Goal: Task Accomplishment & Management: Manage account settings

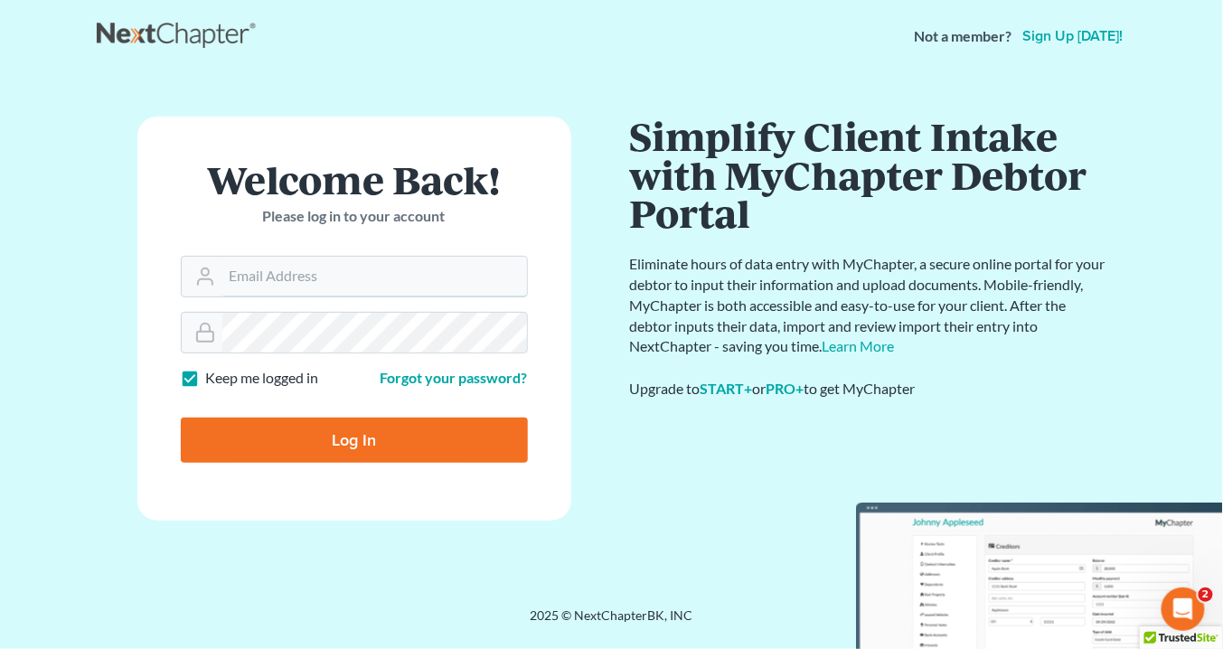
type input "[EMAIL_ADDRESS][DOMAIN_NAME]"
click at [386, 436] on input "Log In" at bounding box center [354, 439] width 347 height 45
type input "Thinking..."
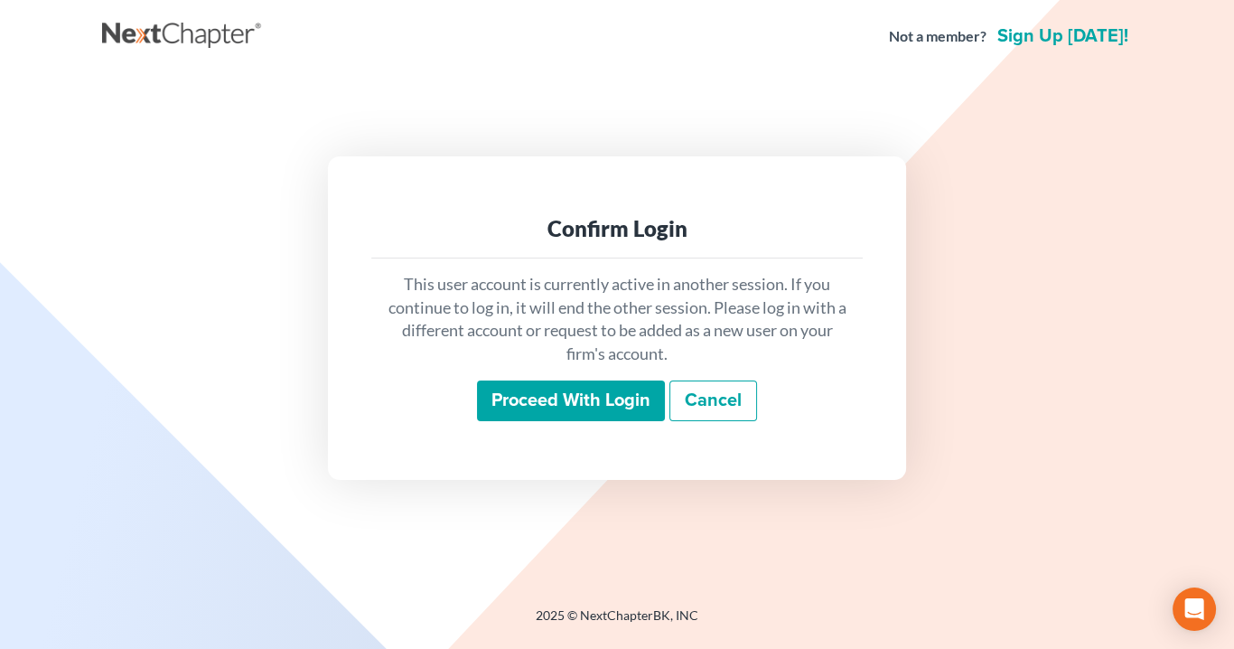
click at [599, 398] on input "Proceed with login" at bounding box center [571, 401] width 188 height 42
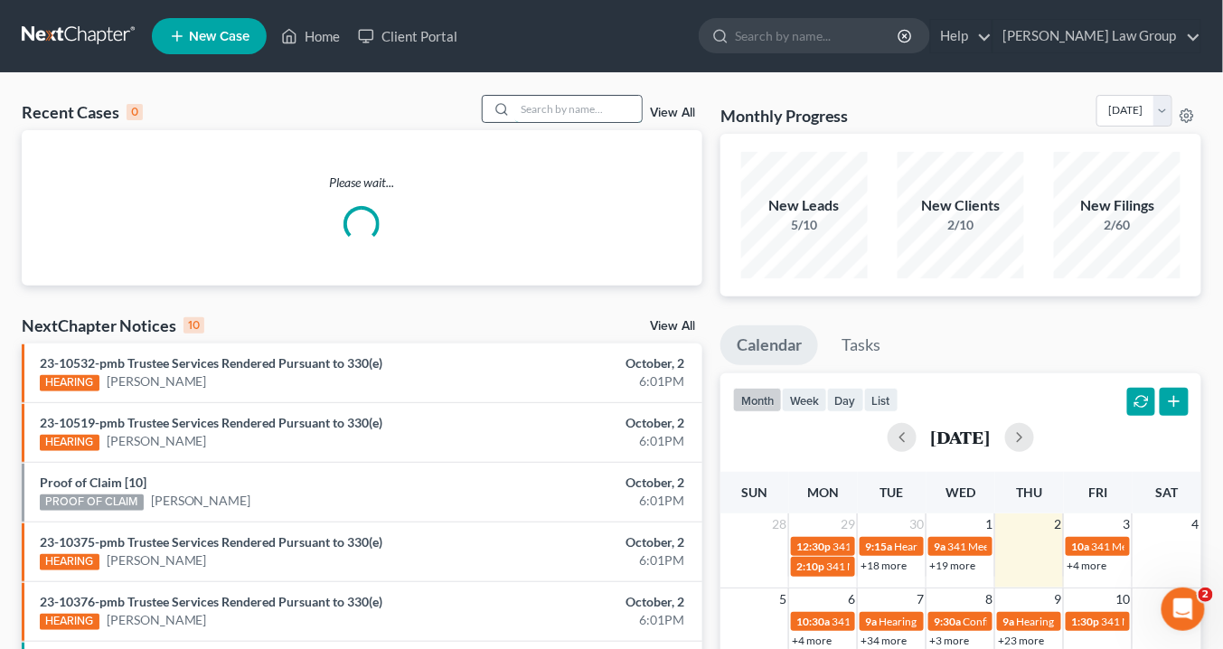
click at [550, 112] on input "search" at bounding box center [578, 109] width 127 height 26
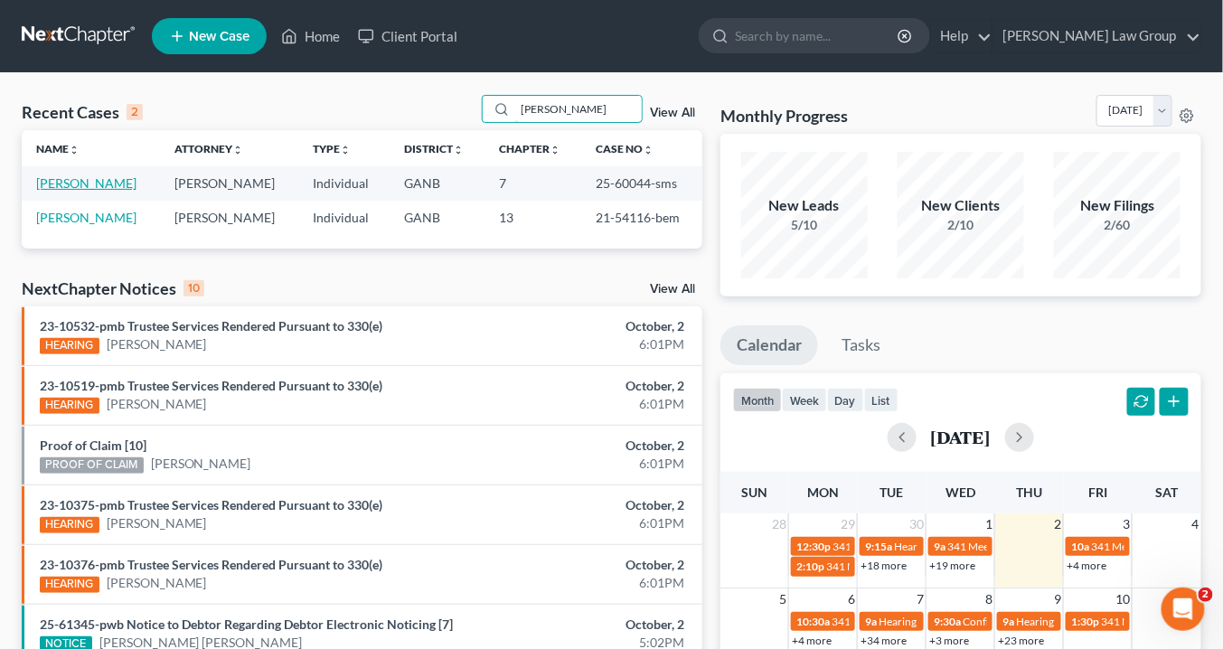
type input "[PERSON_NAME]"
click at [95, 182] on link "[PERSON_NAME]" at bounding box center [86, 182] width 100 height 15
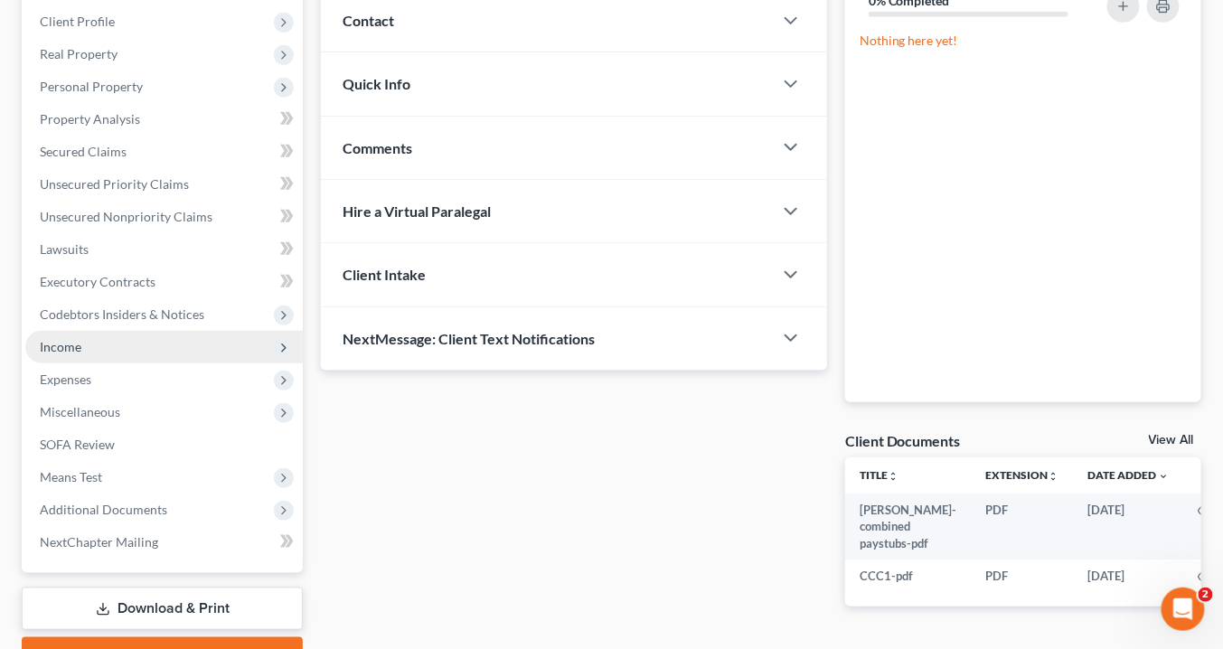
scroll to position [217, 0]
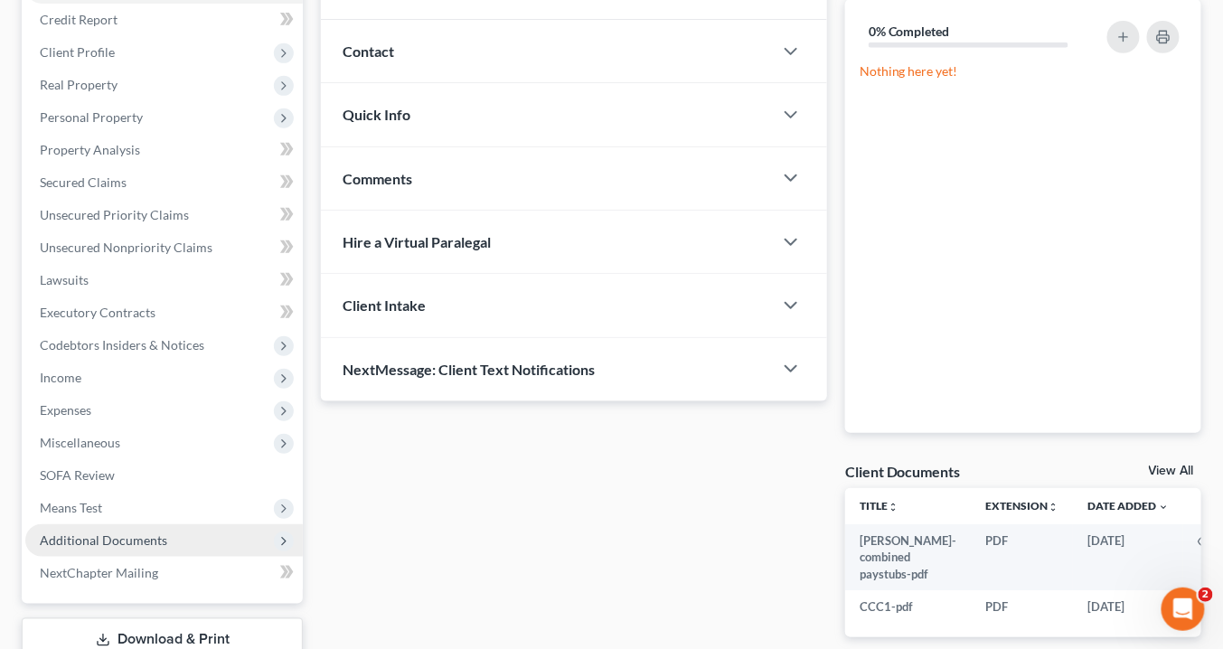
click at [187, 540] on span "Additional Documents" at bounding box center [163, 540] width 277 height 33
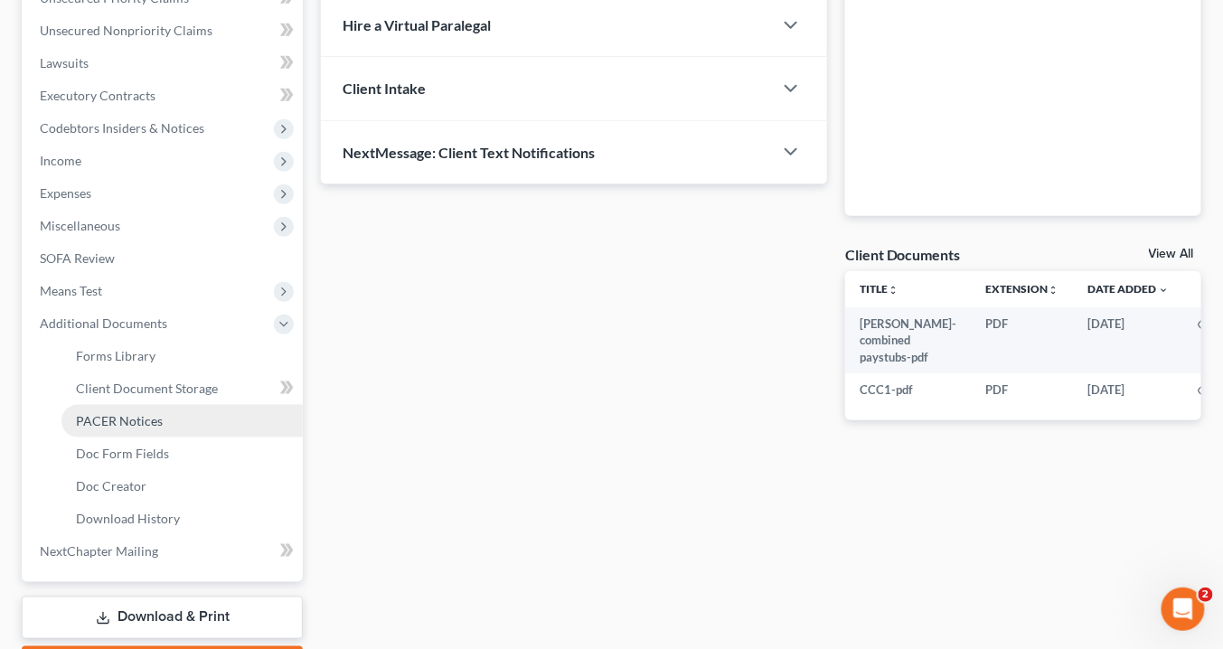
click at [145, 425] on span "PACER Notices" at bounding box center [119, 420] width 87 height 15
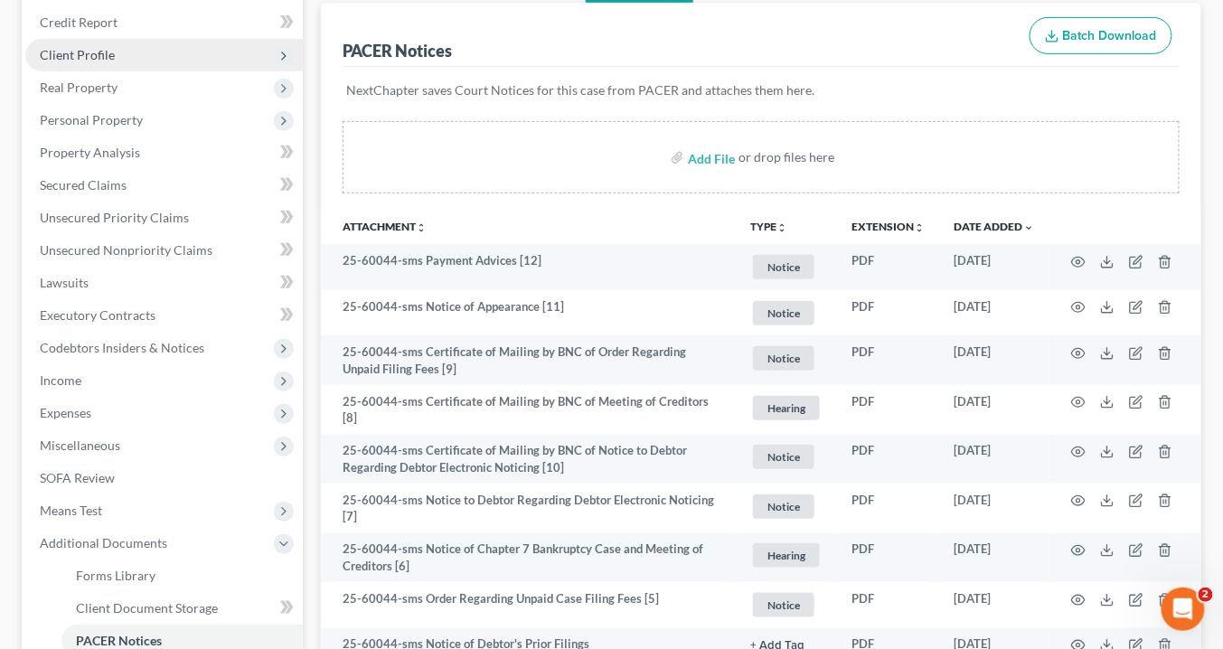
scroll to position [72, 0]
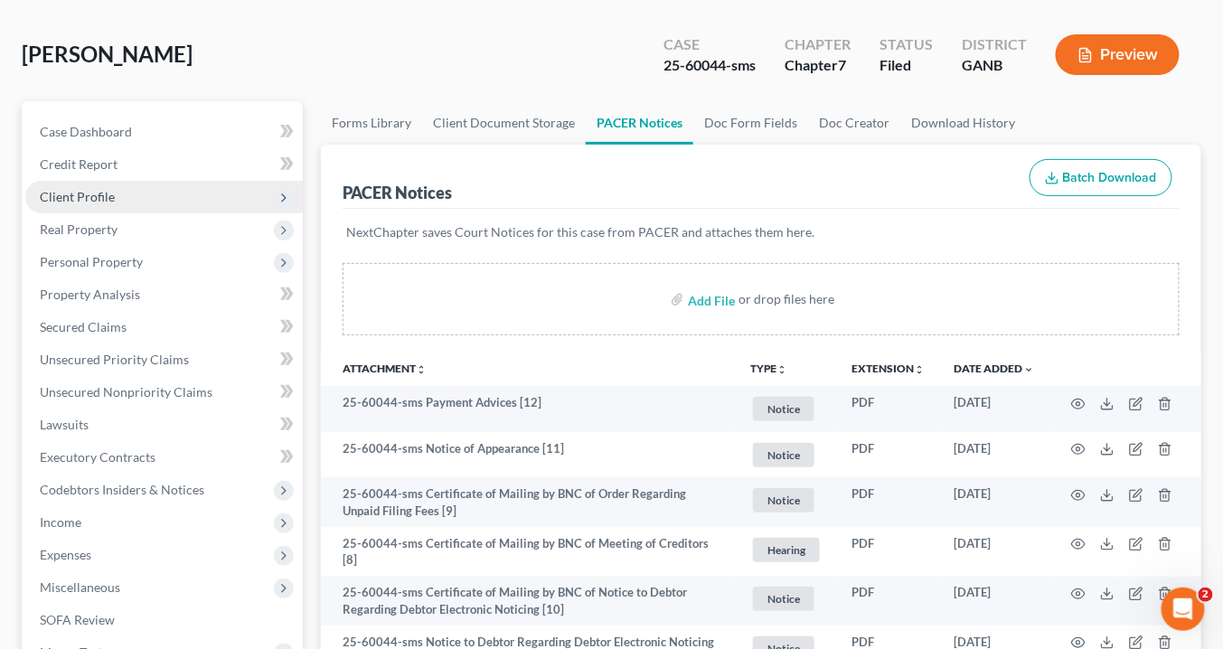
click at [94, 195] on span "Client Profile" at bounding box center [77, 196] width 75 height 15
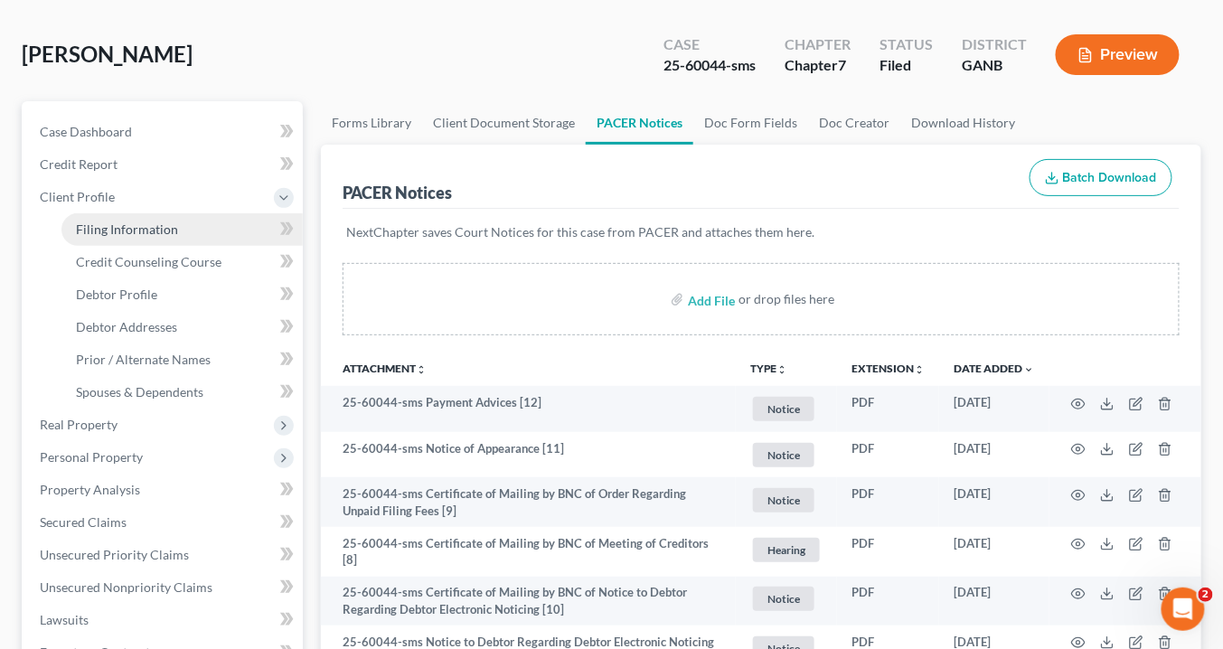
click at [110, 227] on span "Filing Information" at bounding box center [127, 228] width 102 height 15
select select "1"
select select "0"
select select "10"
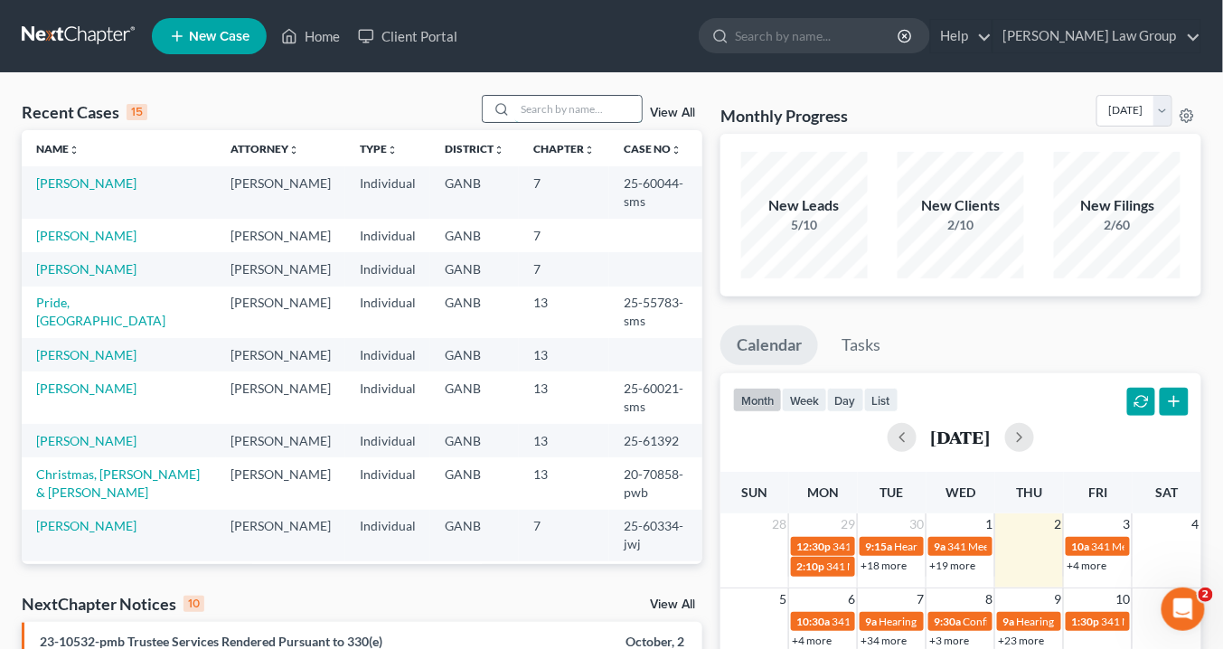
click at [539, 113] on input "search" at bounding box center [578, 109] width 127 height 26
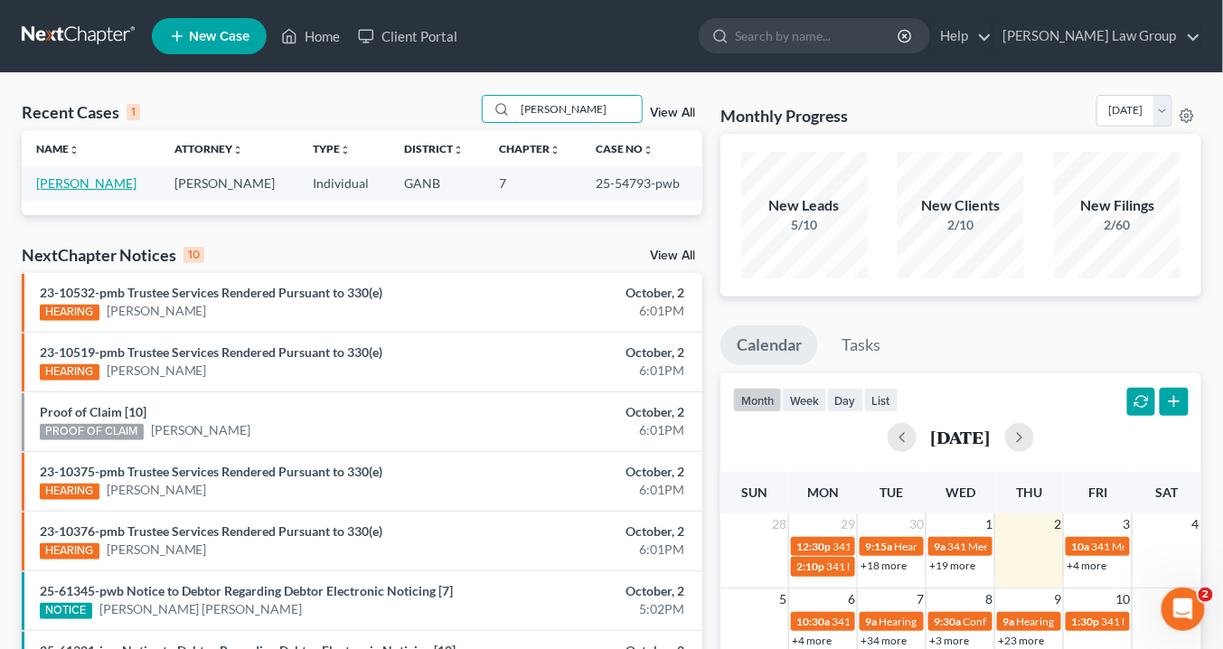
type input "kimsey"
click at [74, 183] on link "Kimsey, Rodney" at bounding box center [86, 182] width 100 height 15
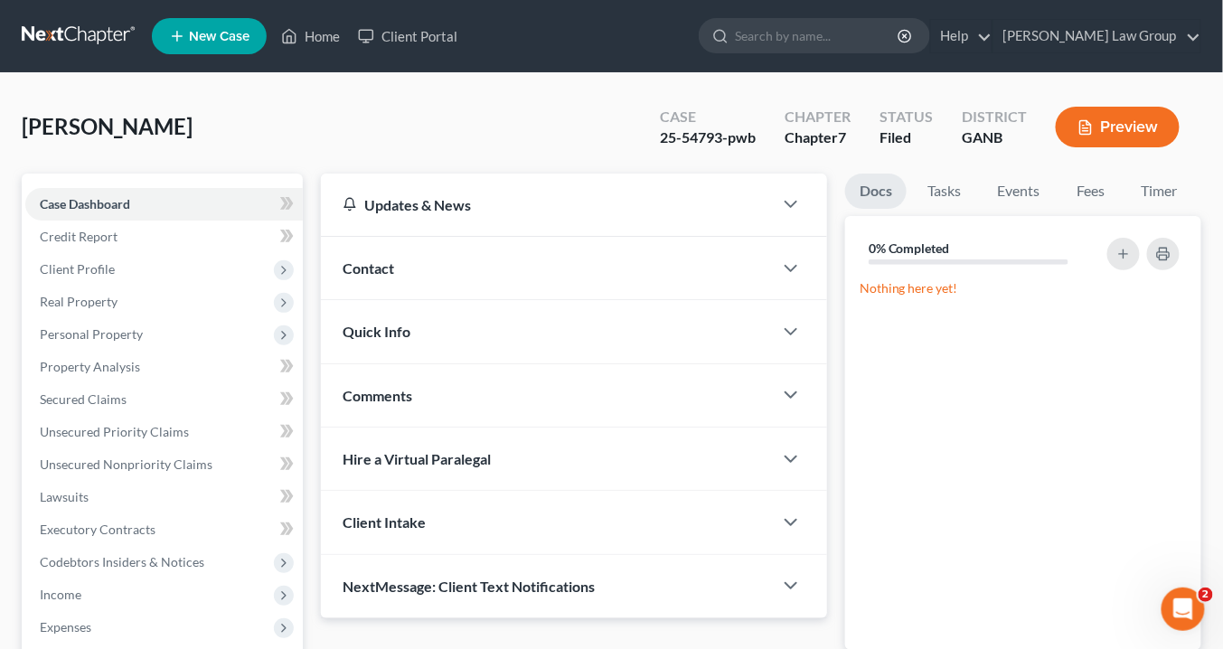
scroll to position [289, 0]
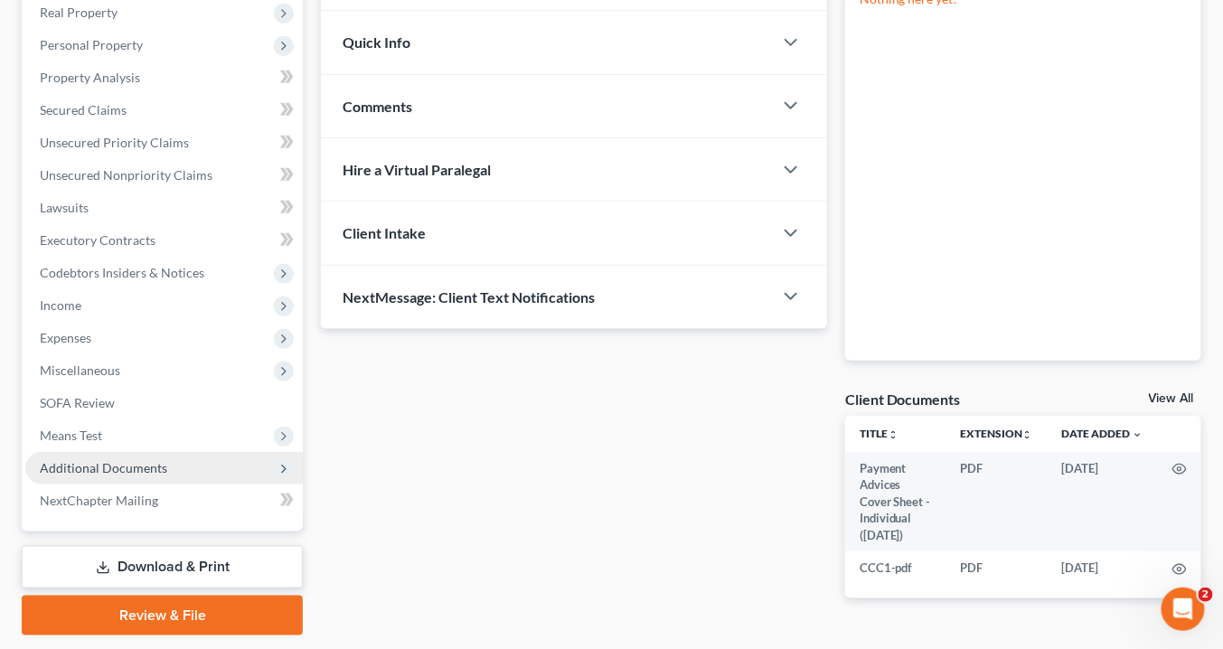
click at [177, 463] on span "Additional Documents" at bounding box center [163, 468] width 277 height 33
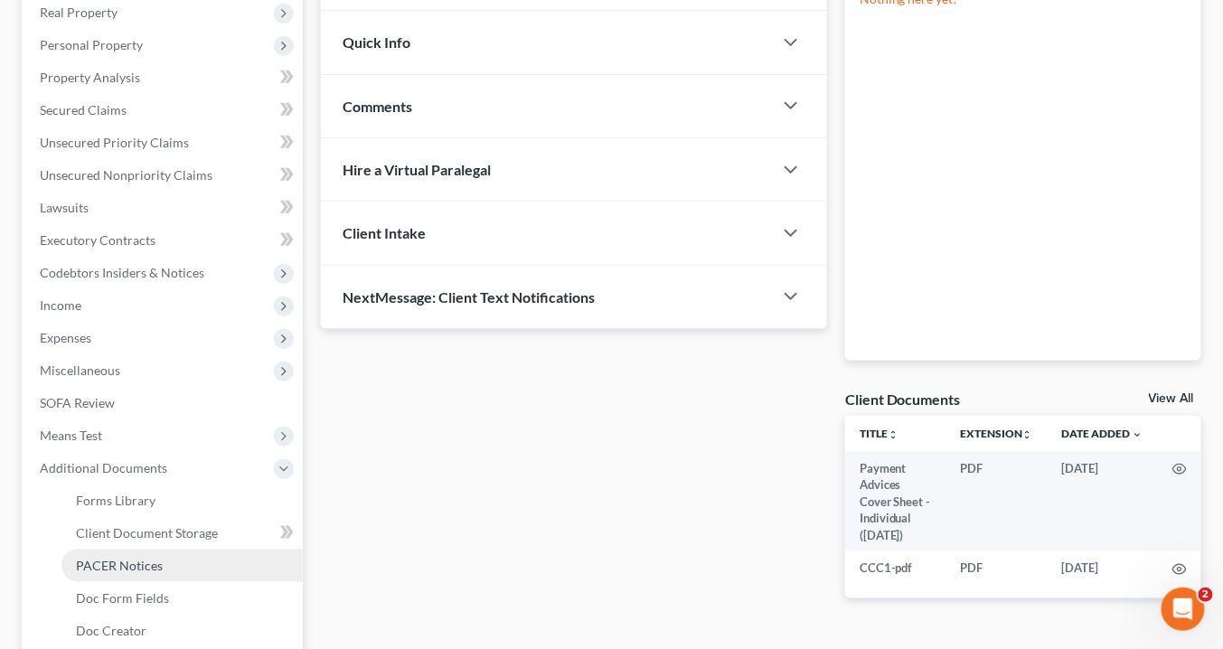
click at [171, 559] on link "PACER Notices" at bounding box center [181, 565] width 241 height 33
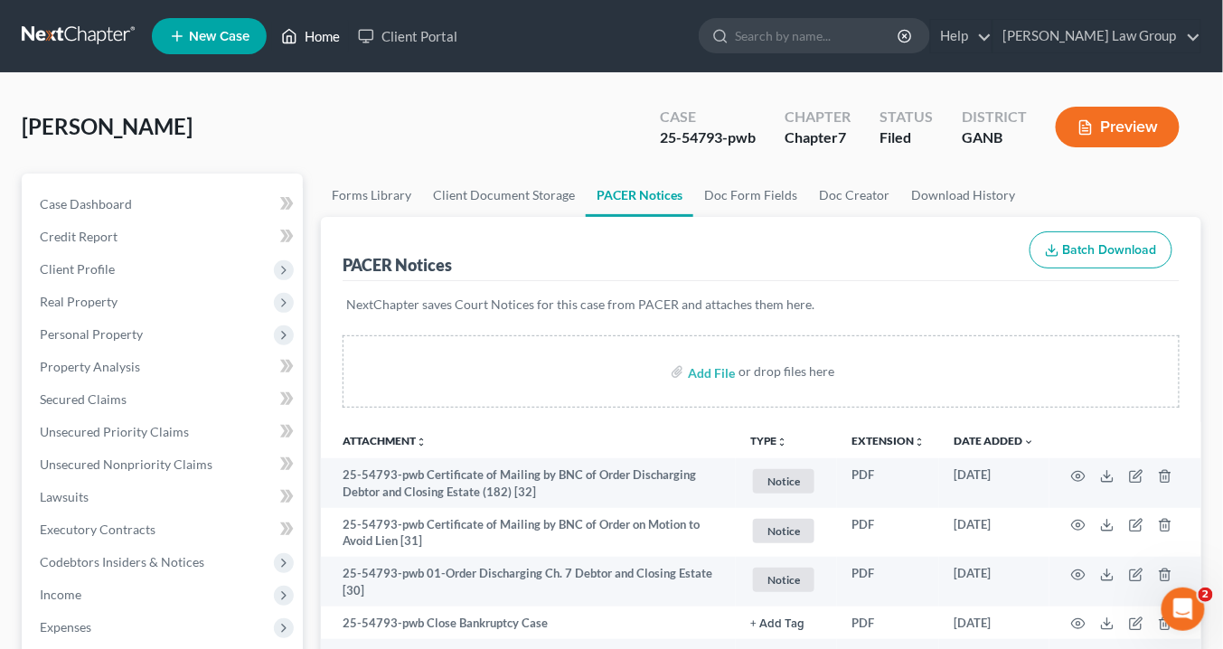
click at [335, 36] on link "Home" at bounding box center [310, 36] width 77 height 33
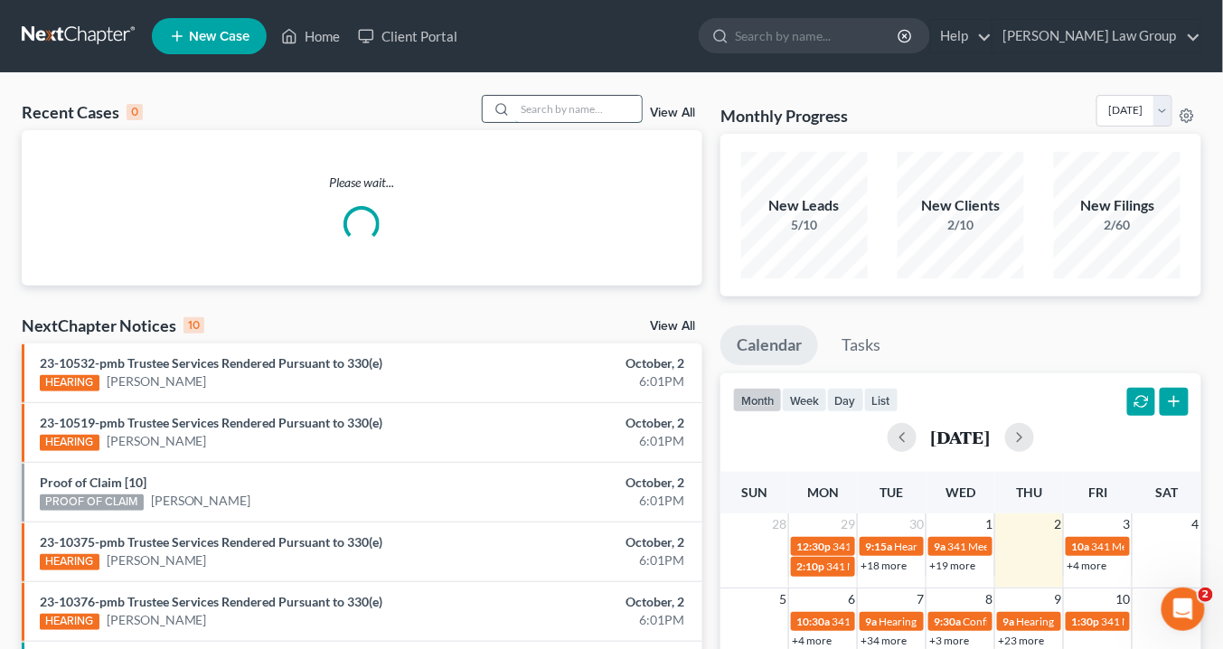
click at [567, 111] on input "search" at bounding box center [578, 109] width 127 height 26
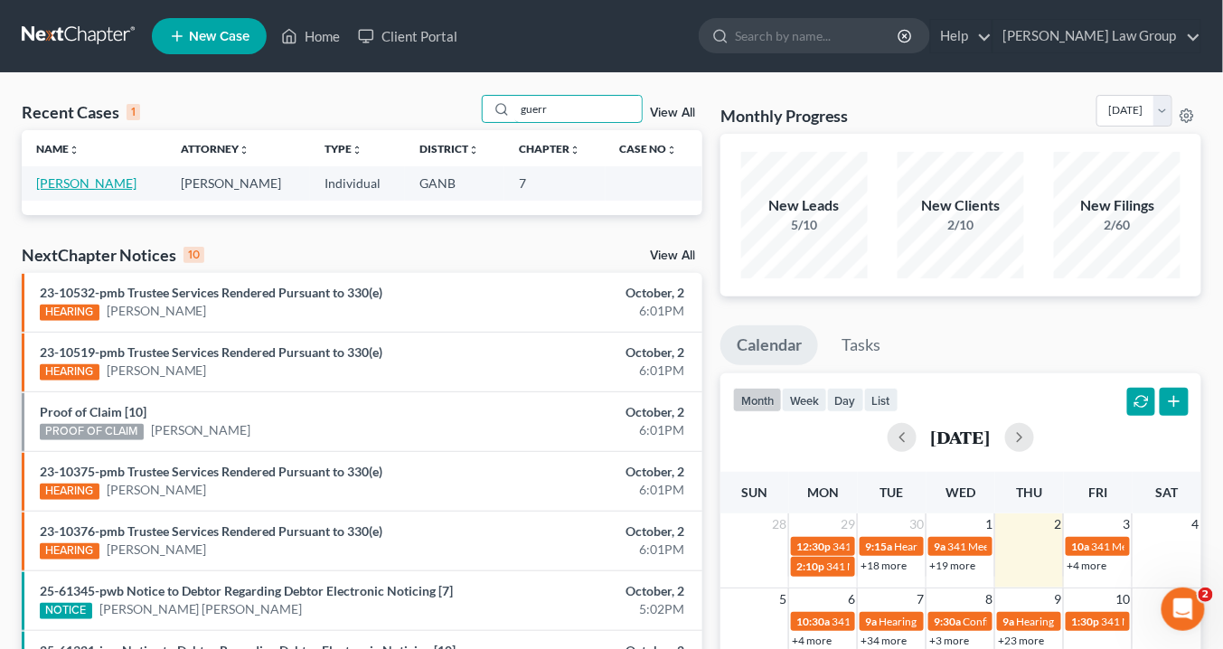
type input "guerr"
click at [96, 181] on link "[PERSON_NAME]" at bounding box center [86, 182] width 100 height 15
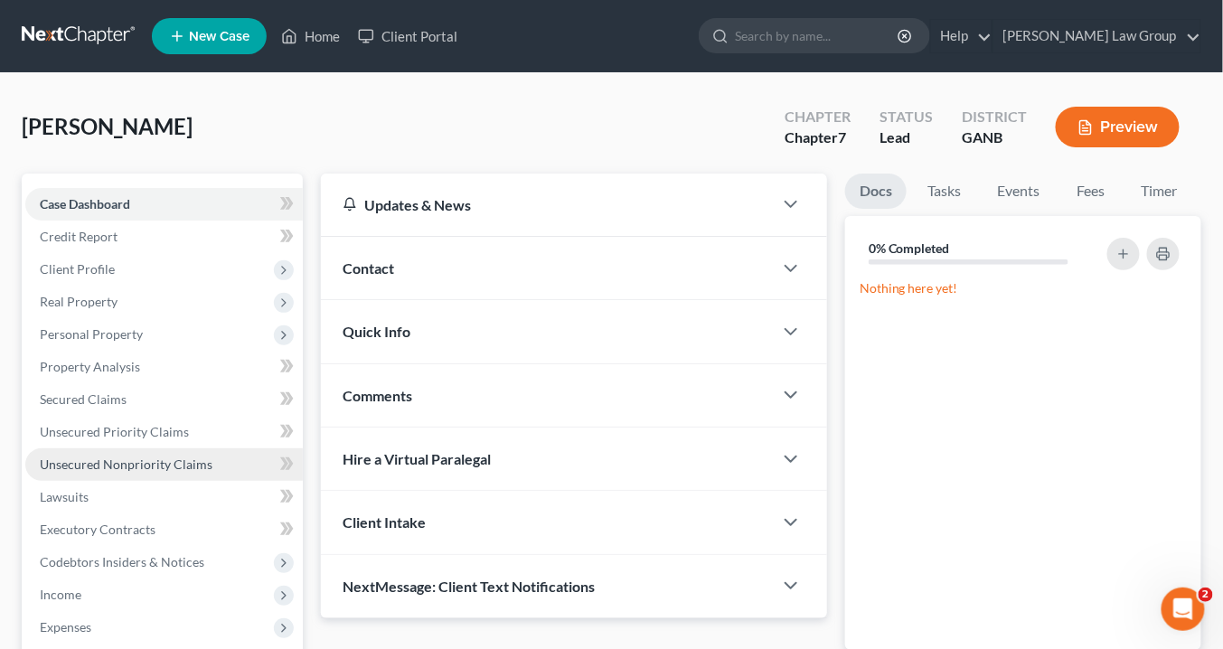
click at [104, 463] on span "Unsecured Nonpriority Claims" at bounding box center [126, 463] width 173 height 15
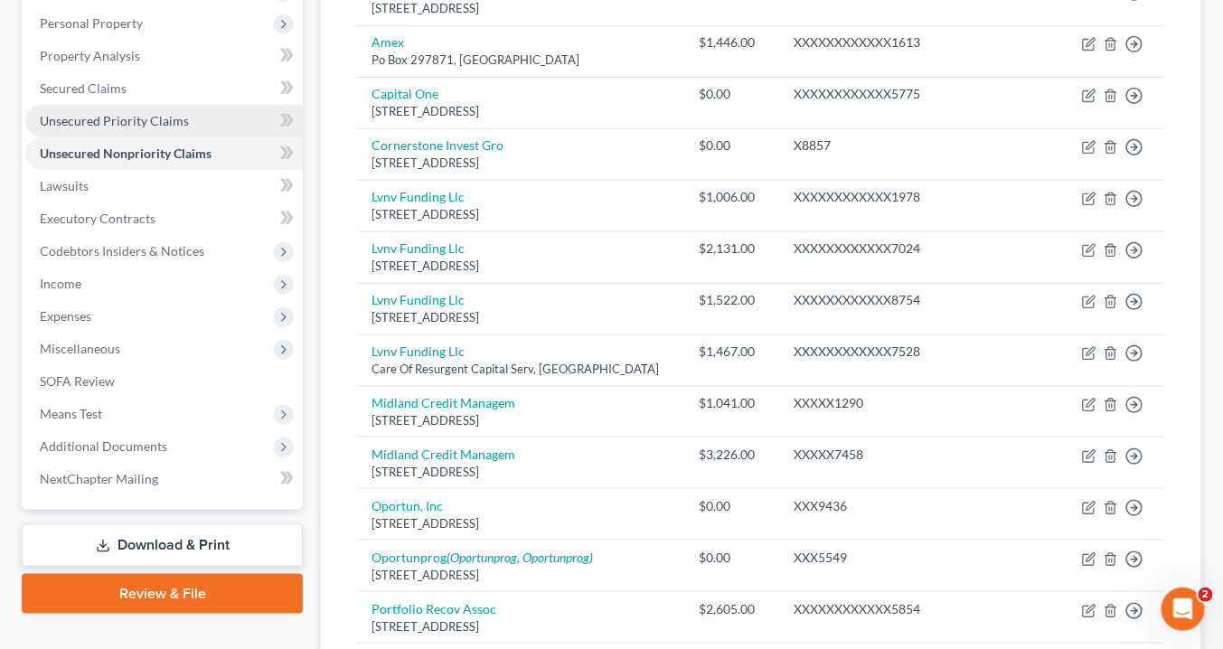
scroll to position [289, 0]
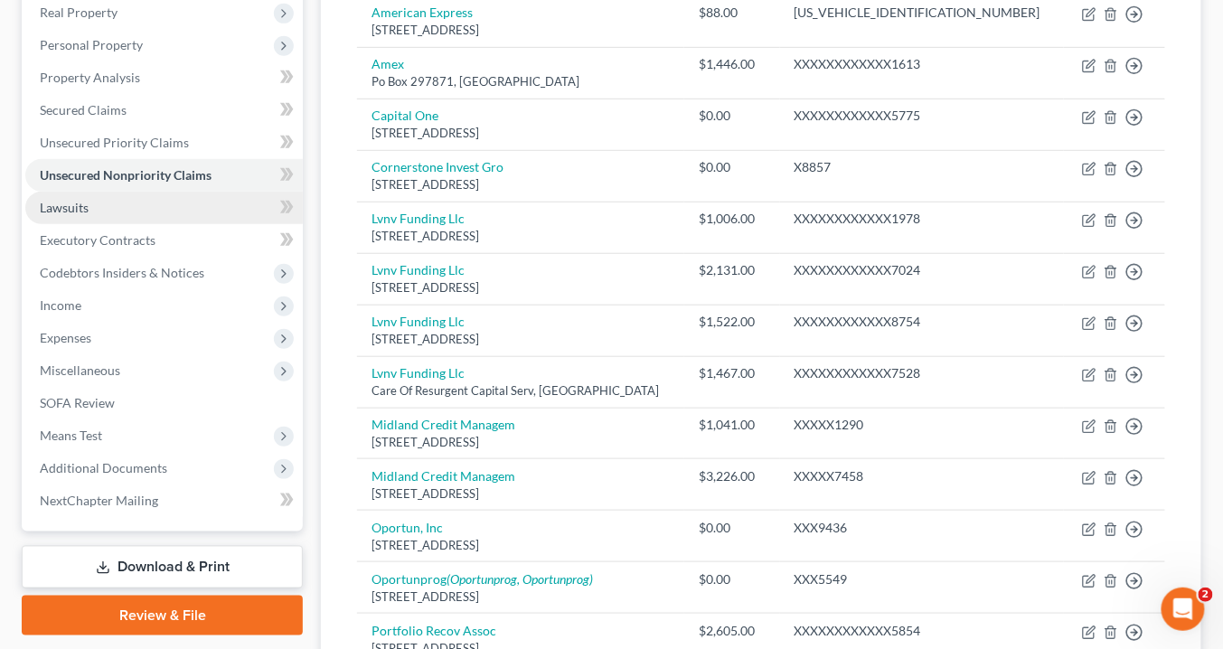
click at [89, 209] on link "Lawsuits" at bounding box center [163, 208] width 277 height 33
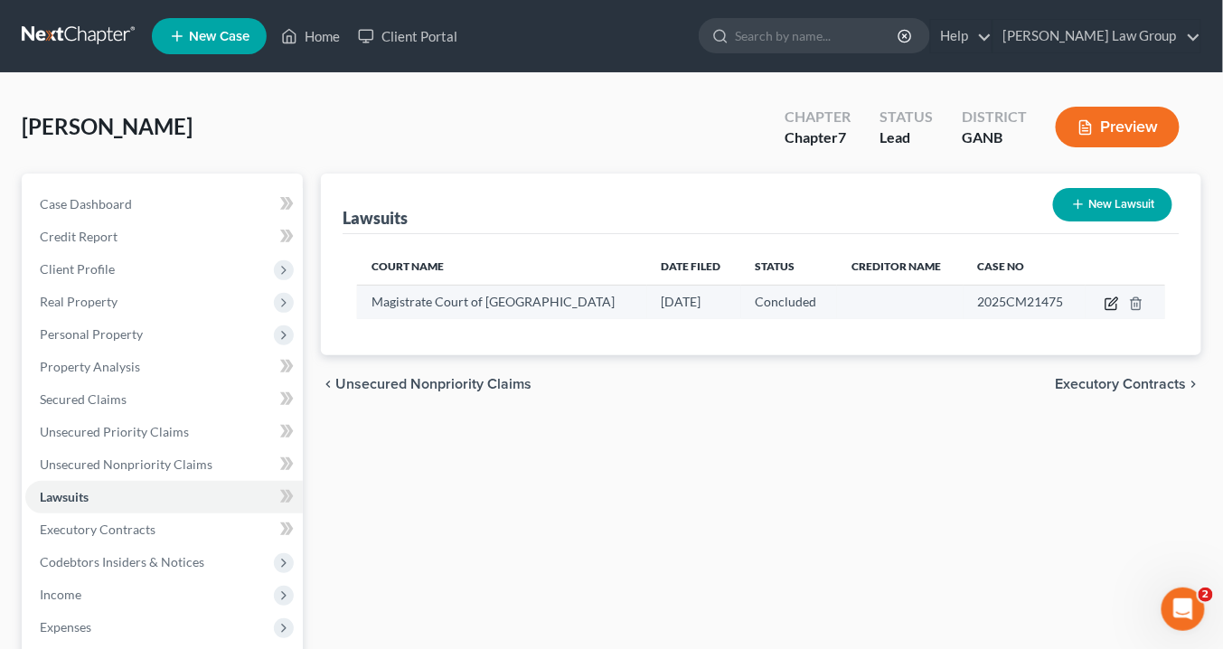
click at [1113, 300] on icon "button" at bounding box center [1111, 303] width 14 height 14
select select "10"
select select "2"
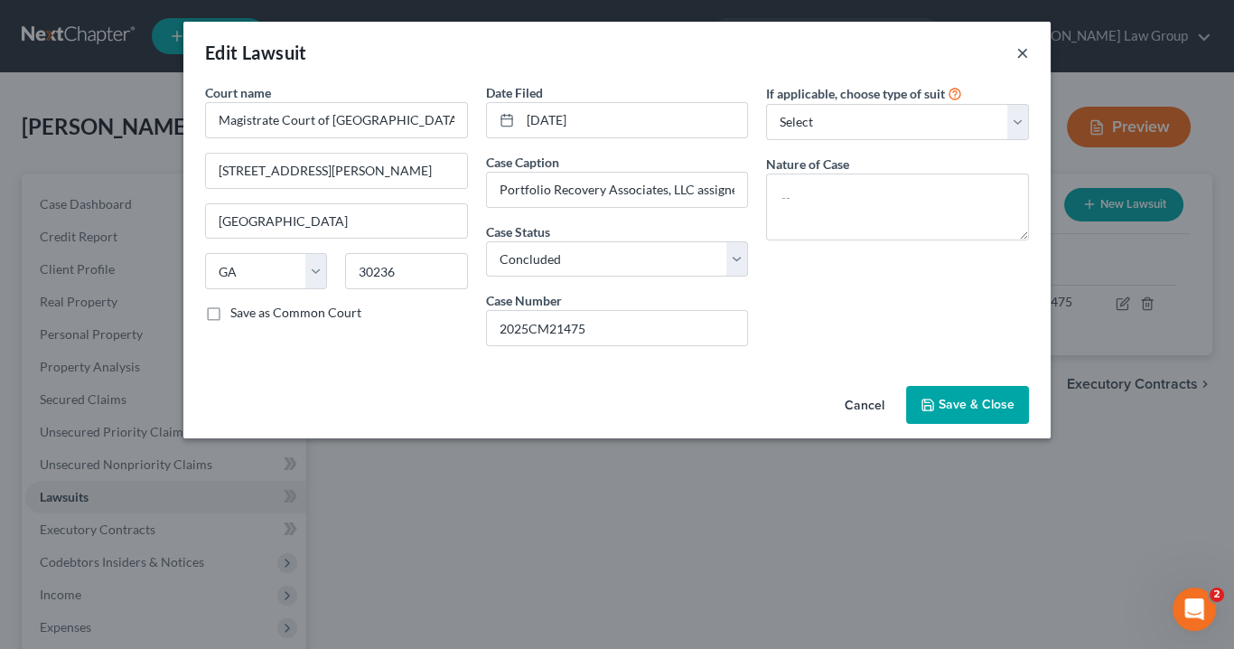
click at [1023, 49] on button "×" at bounding box center [1023, 53] width 13 height 22
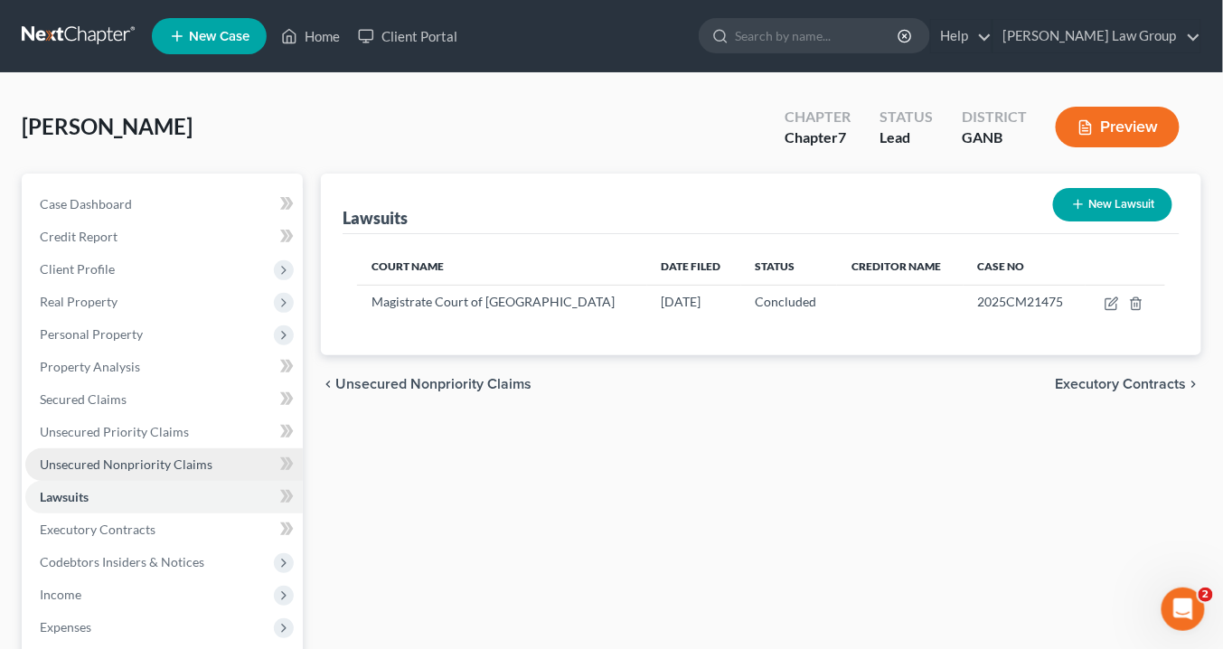
click at [114, 459] on span "Unsecured Nonpriority Claims" at bounding box center [126, 463] width 173 height 15
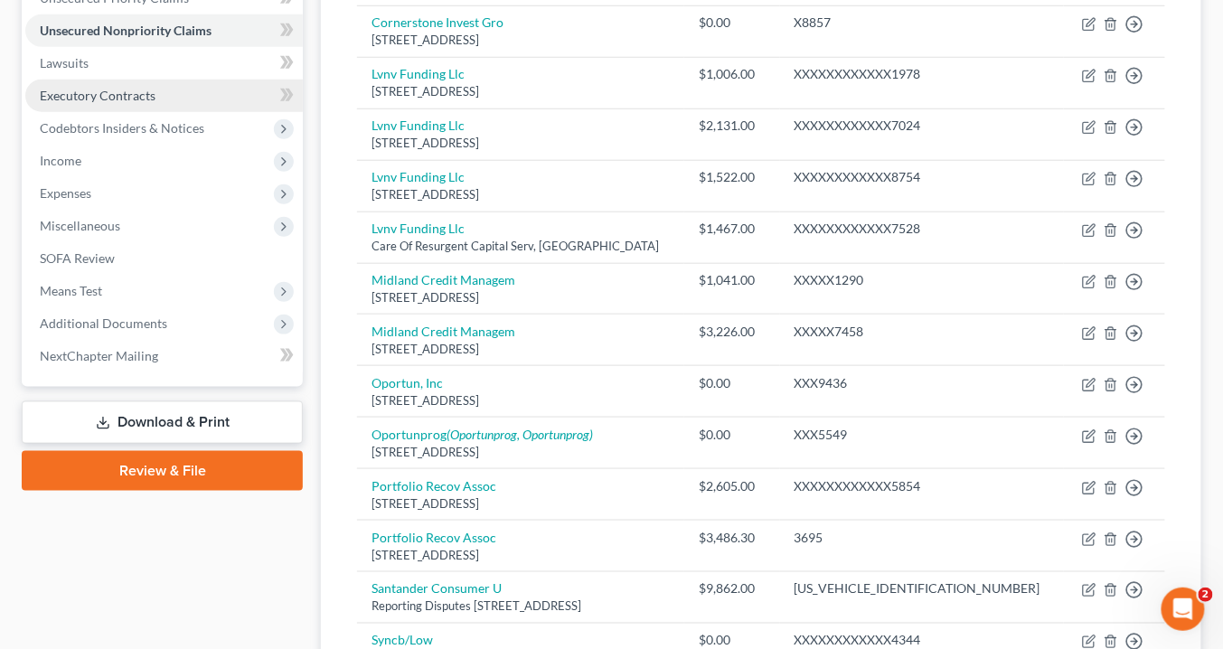
scroll to position [289, 0]
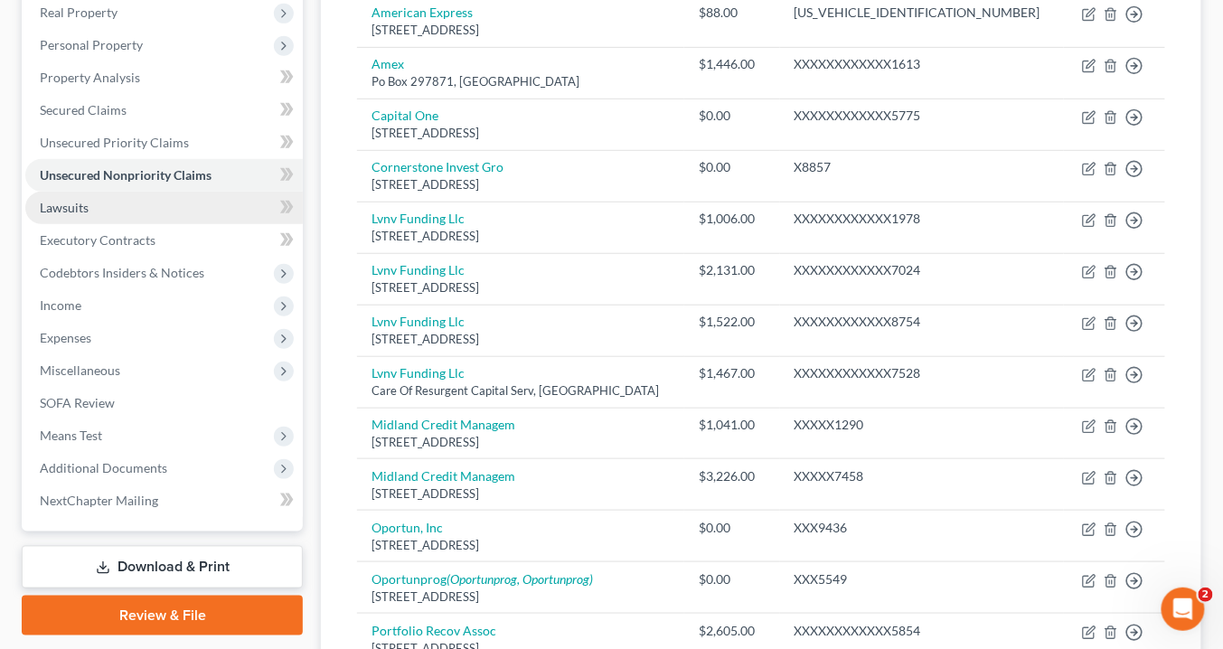
click at [76, 210] on span "Lawsuits" at bounding box center [64, 207] width 49 height 15
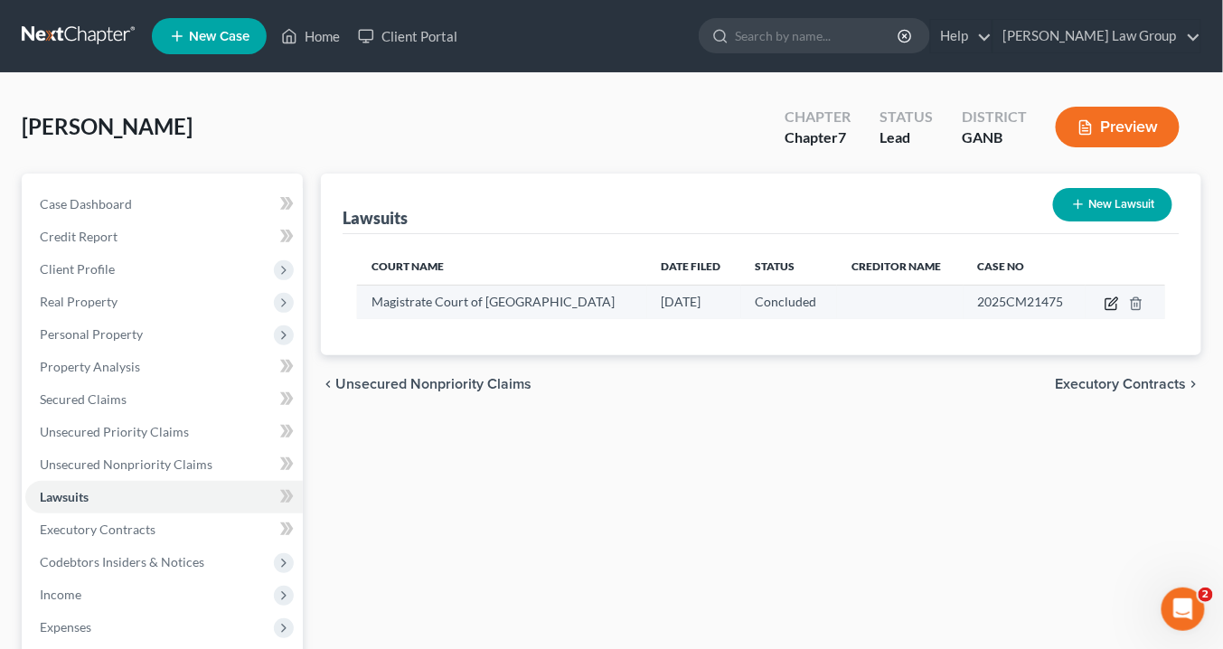
click at [1116, 301] on icon "button" at bounding box center [1111, 303] width 14 height 14
select select "10"
select select "2"
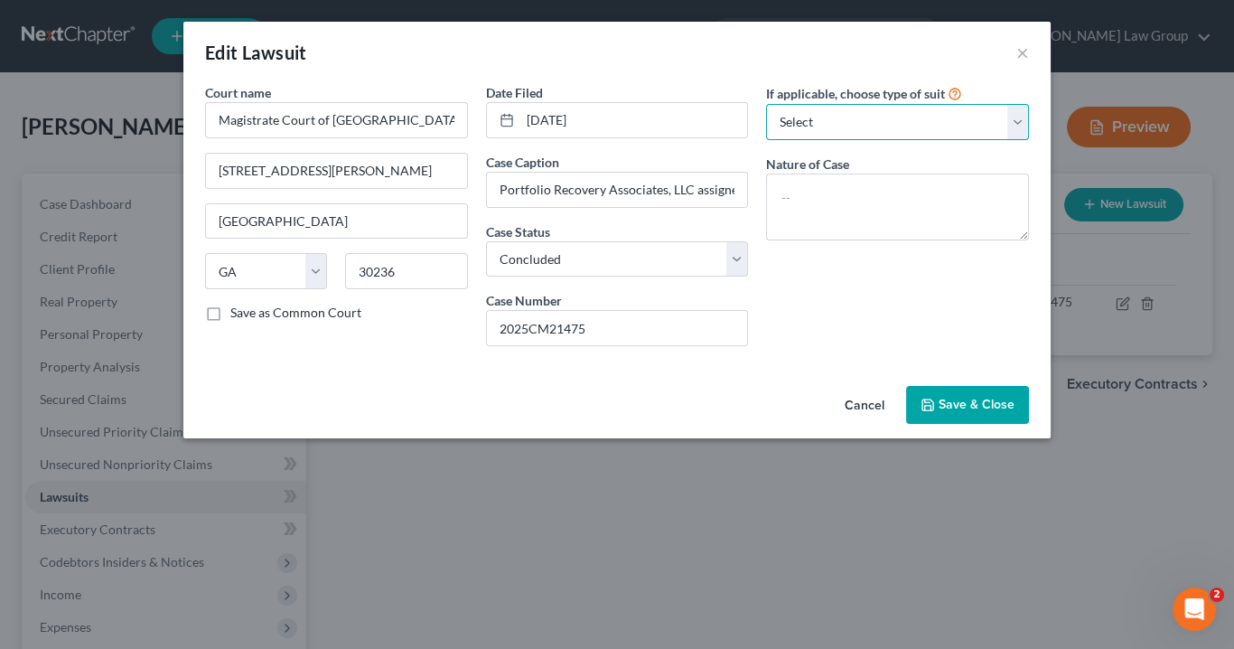
click at [1015, 120] on select "Select Repossession Garnishment Foreclosure Attached, Seized, Or Levied Other" at bounding box center [897, 122] width 263 height 36
select select "4"
click at [766, 104] on select "Select Repossession Garnishment Foreclosure Attached, Seized, Or Levied Other" at bounding box center [897, 122] width 263 height 36
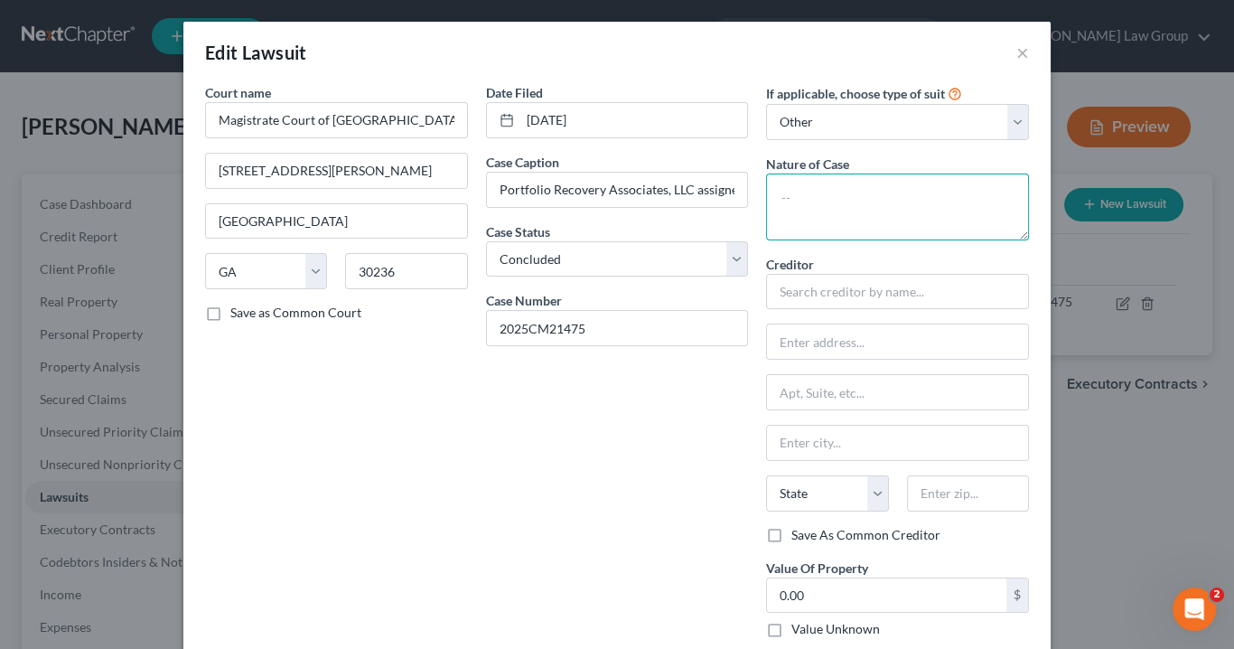
click at [795, 190] on textarea at bounding box center [897, 206] width 263 height 67
click at [1021, 48] on button "×" at bounding box center [1023, 53] width 13 height 22
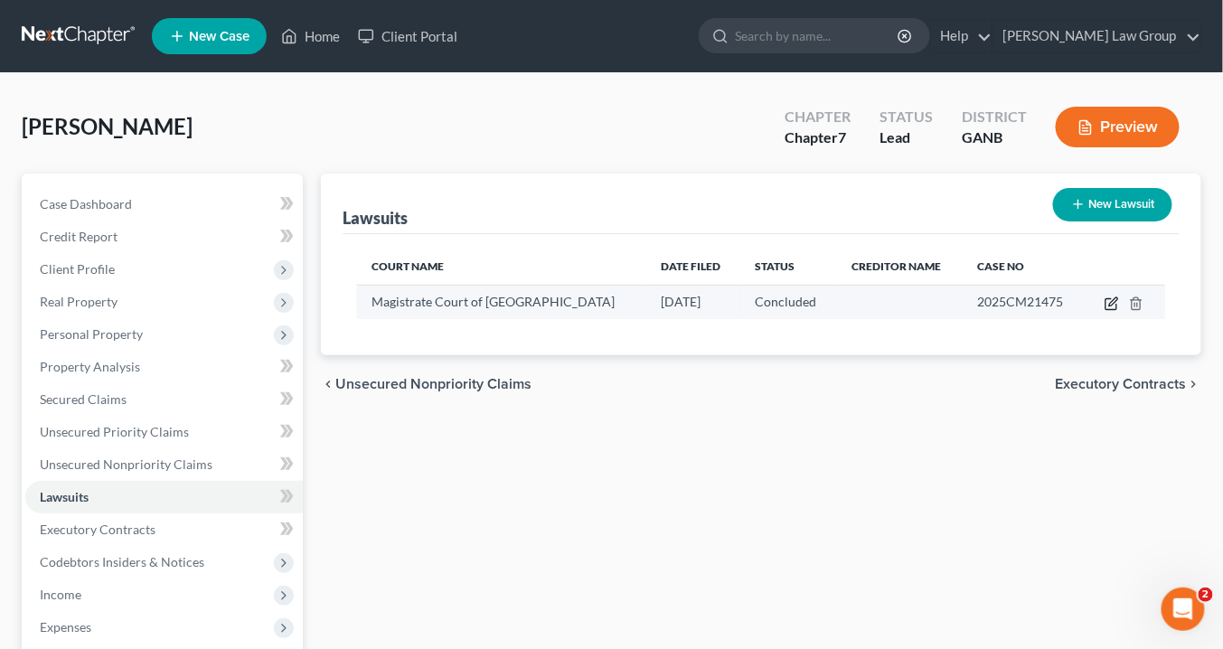
click at [1109, 298] on icon "button" at bounding box center [1111, 303] width 14 height 14
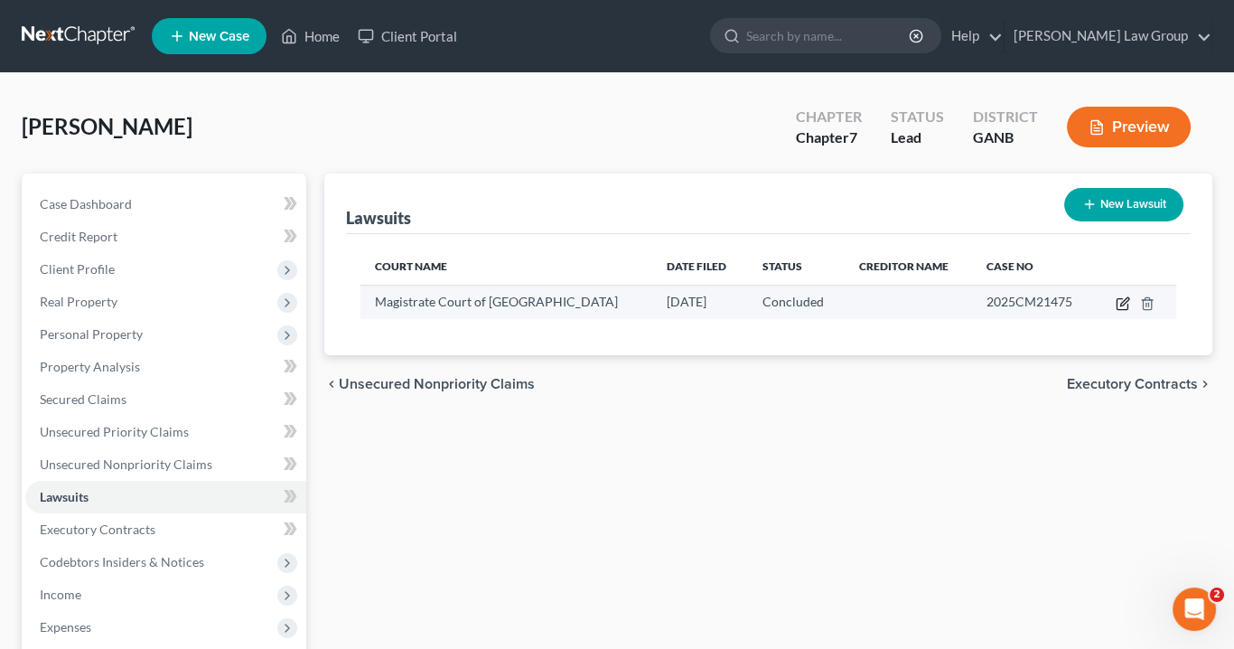
select select "10"
select select "2"
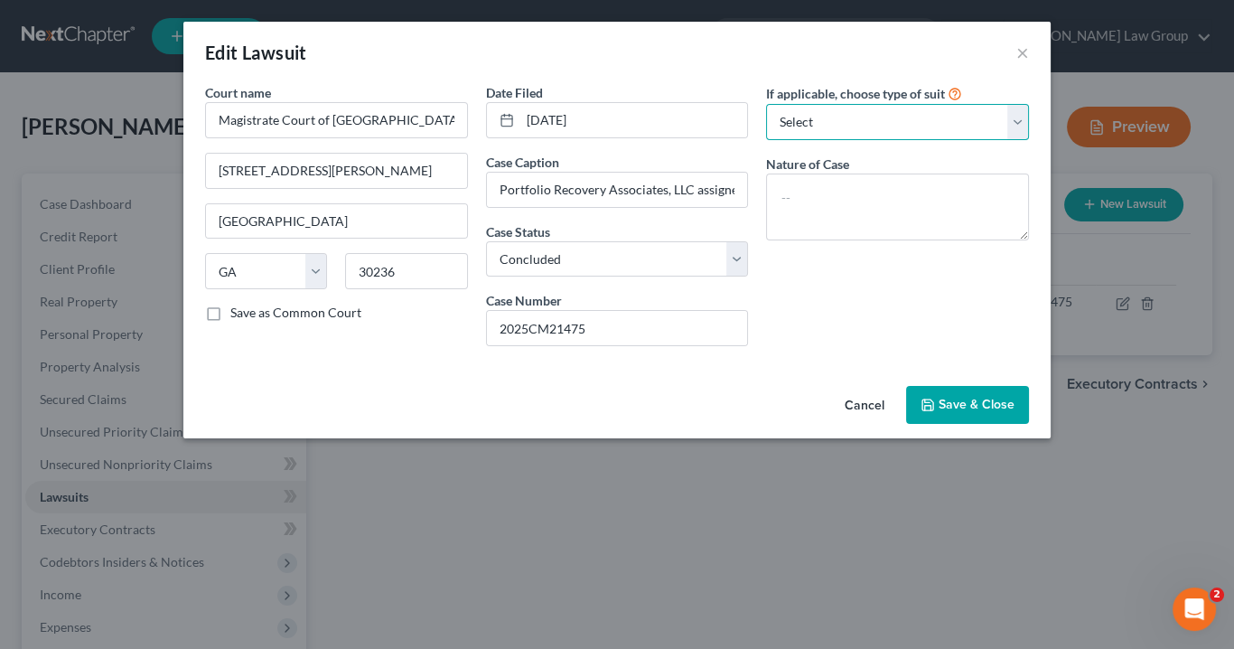
click at [1020, 131] on select "Select Repossession Garnishment Foreclosure Attached, Seized, Or Levied Other" at bounding box center [897, 122] width 263 height 36
select select "4"
click at [766, 104] on select "Select Repossession Garnishment Foreclosure Attached, Seized, Or Levied Other" at bounding box center [897, 122] width 263 height 36
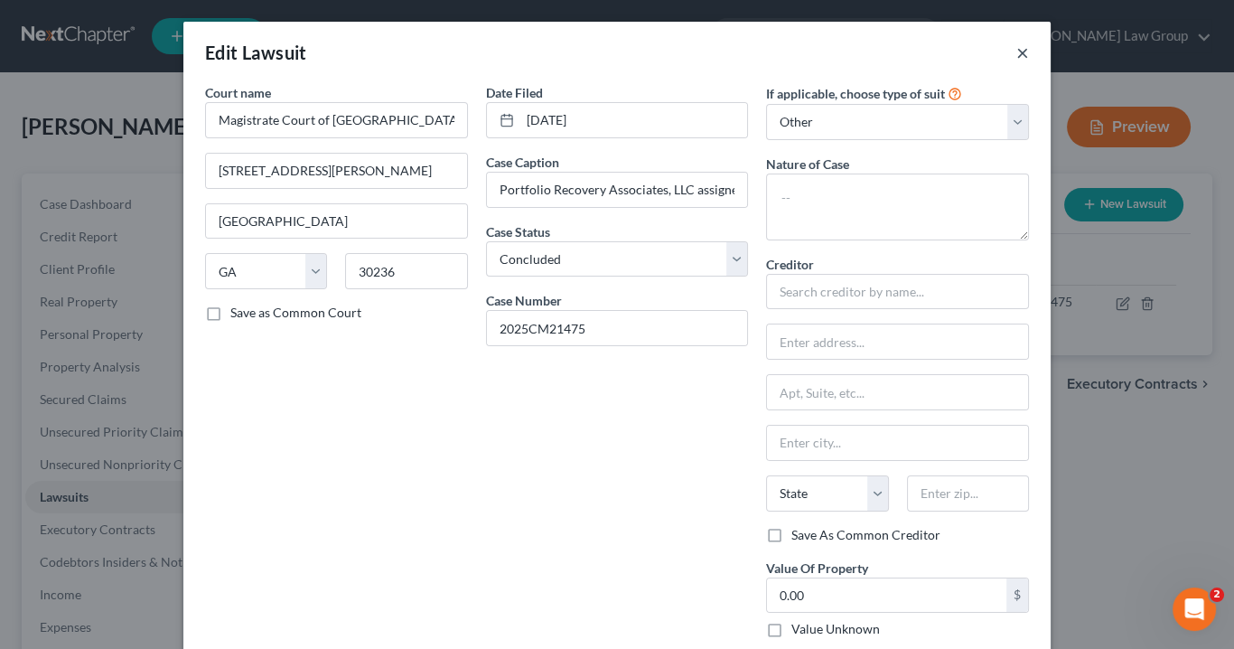
click at [1017, 51] on button "×" at bounding box center [1023, 53] width 13 height 22
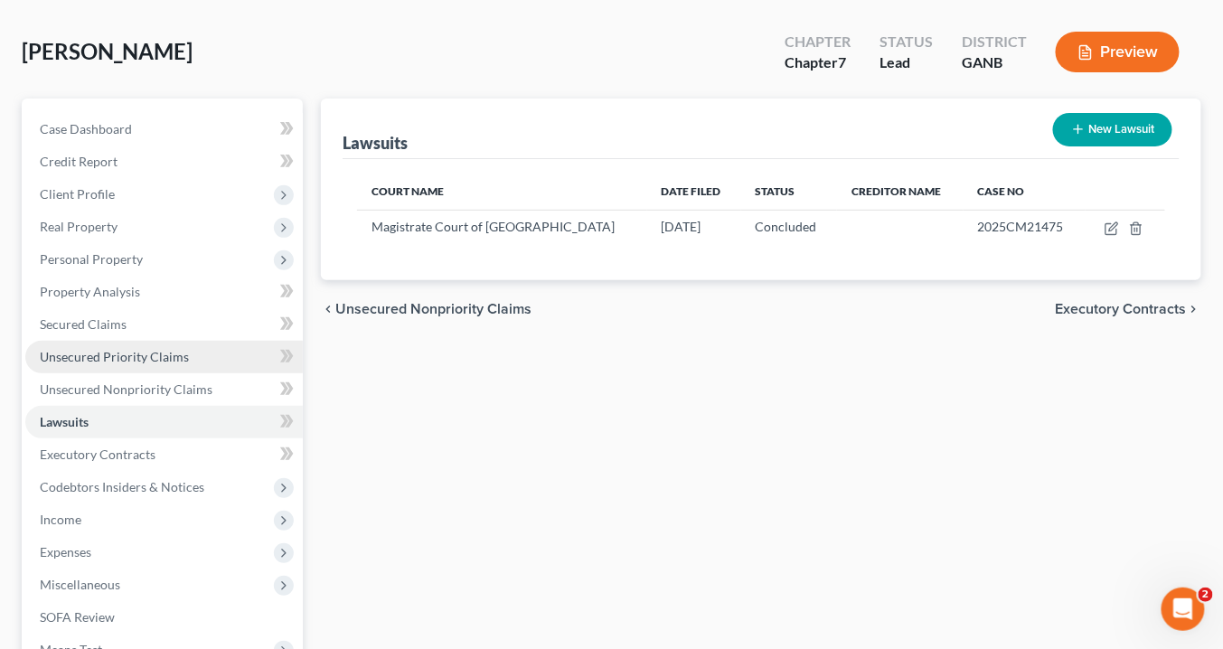
scroll to position [145, 0]
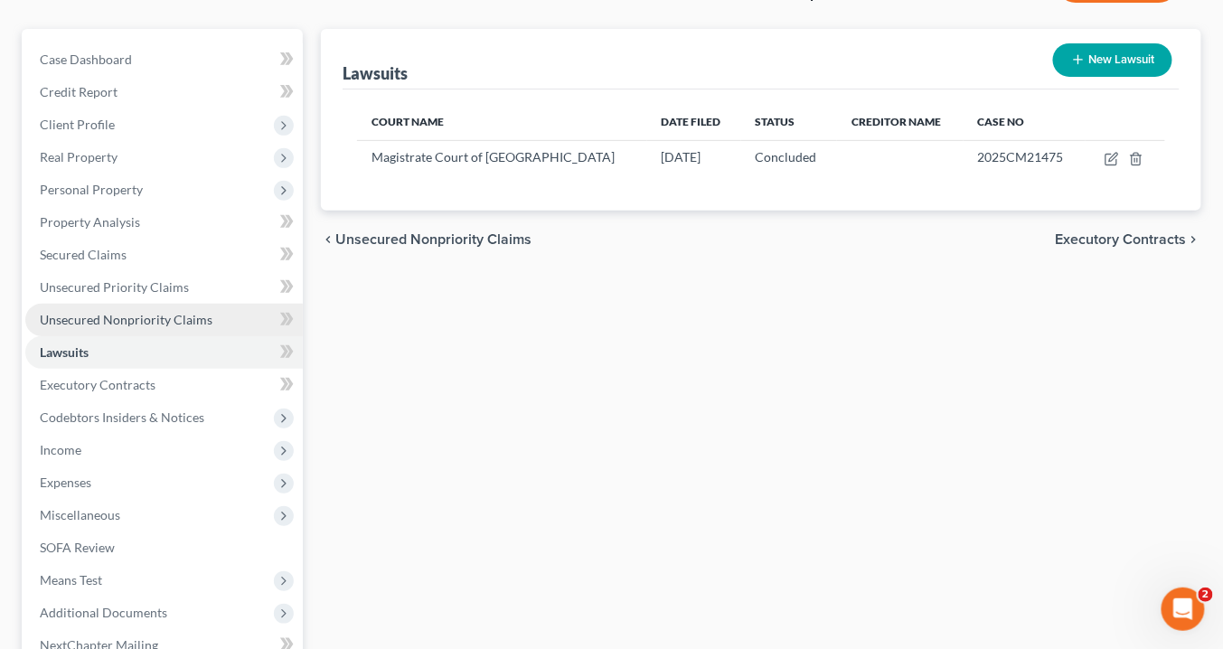
click at [98, 320] on span "Unsecured Nonpriority Claims" at bounding box center [126, 319] width 173 height 15
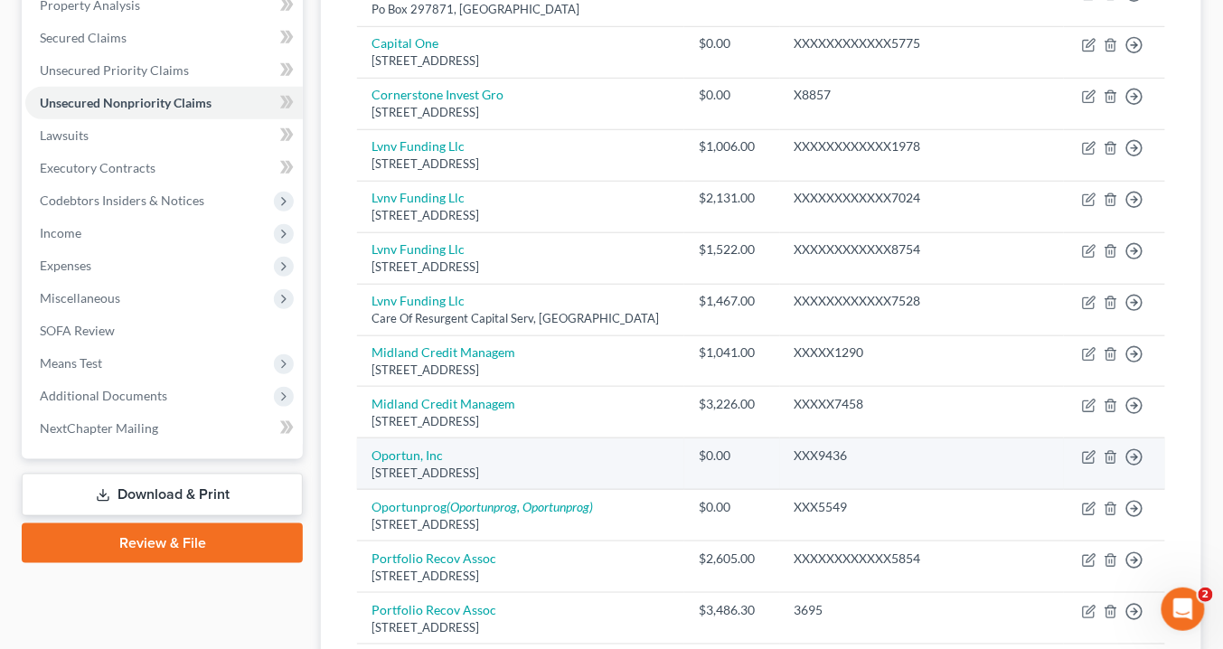
scroll to position [578, 0]
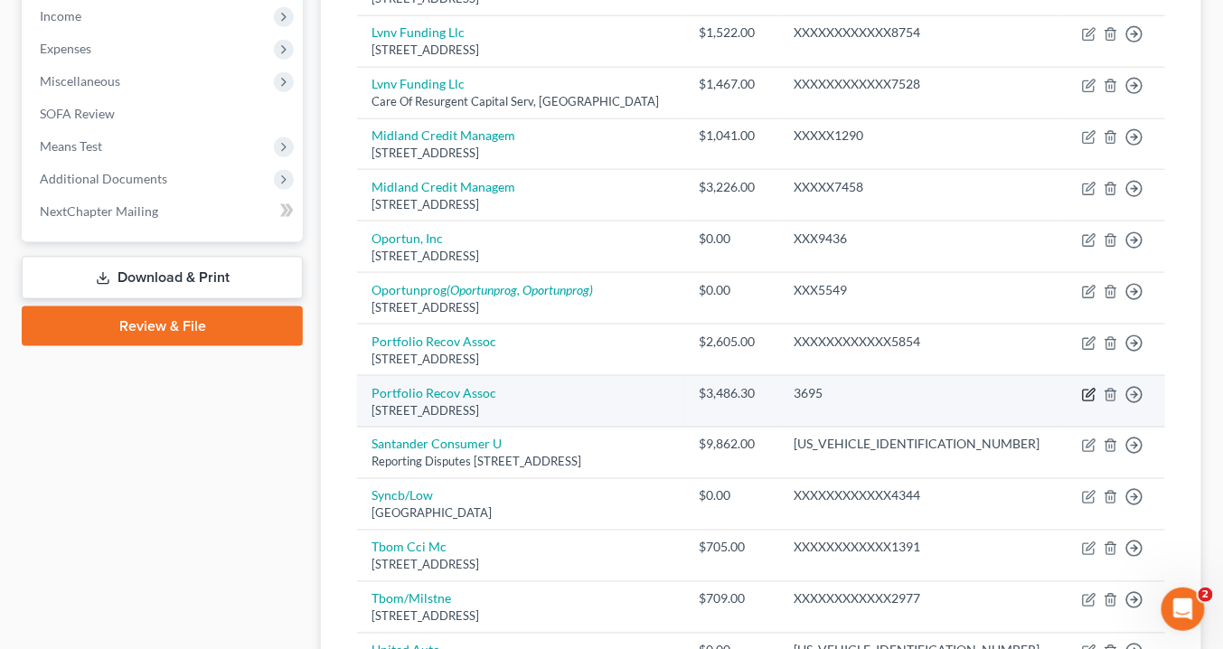
click at [1085, 389] on icon "button" at bounding box center [1088, 394] width 11 height 11
select select "48"
select select "14"
select select "0"
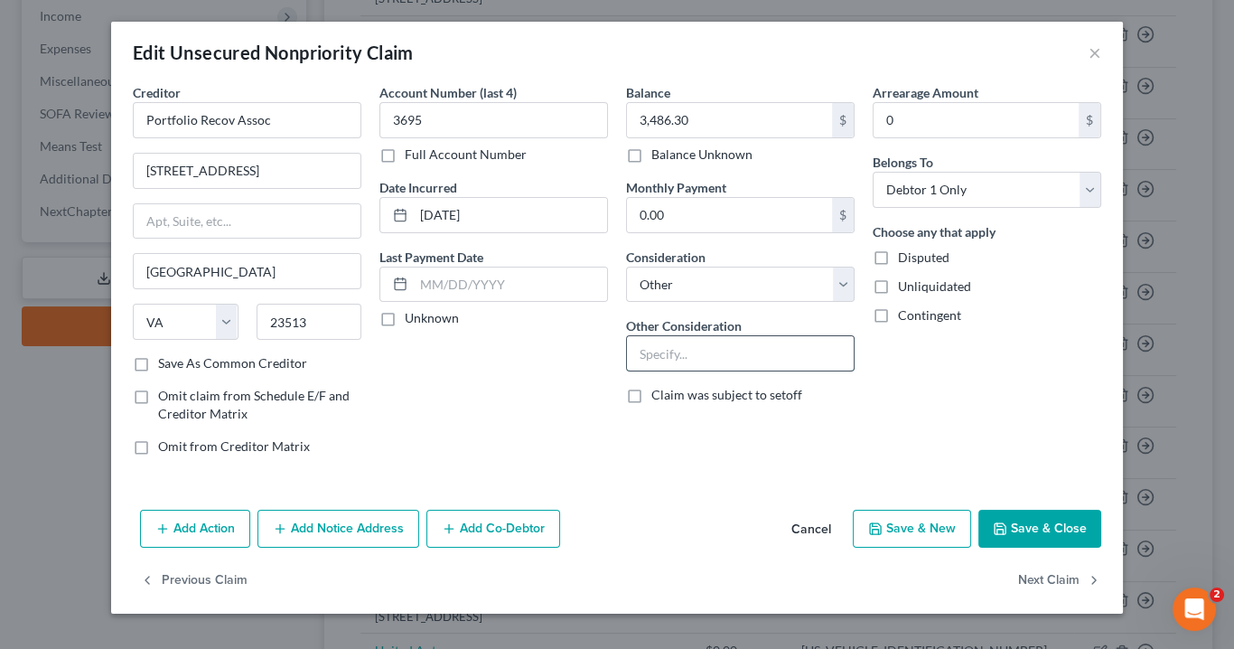
click at [660, 357] on input "text" at bounding box center [740, 353] width 227 height 34
click at [703, 471] on div "Creditor * Portfolio Recov Assoc 120 Corporate Drive Norfolk State AL AK AR AZ …" at bounding box center [617, 292] width 1012 height 419
click at [1091, 55] on button "×" at bounding box center [1095, 53] width 13 height 22
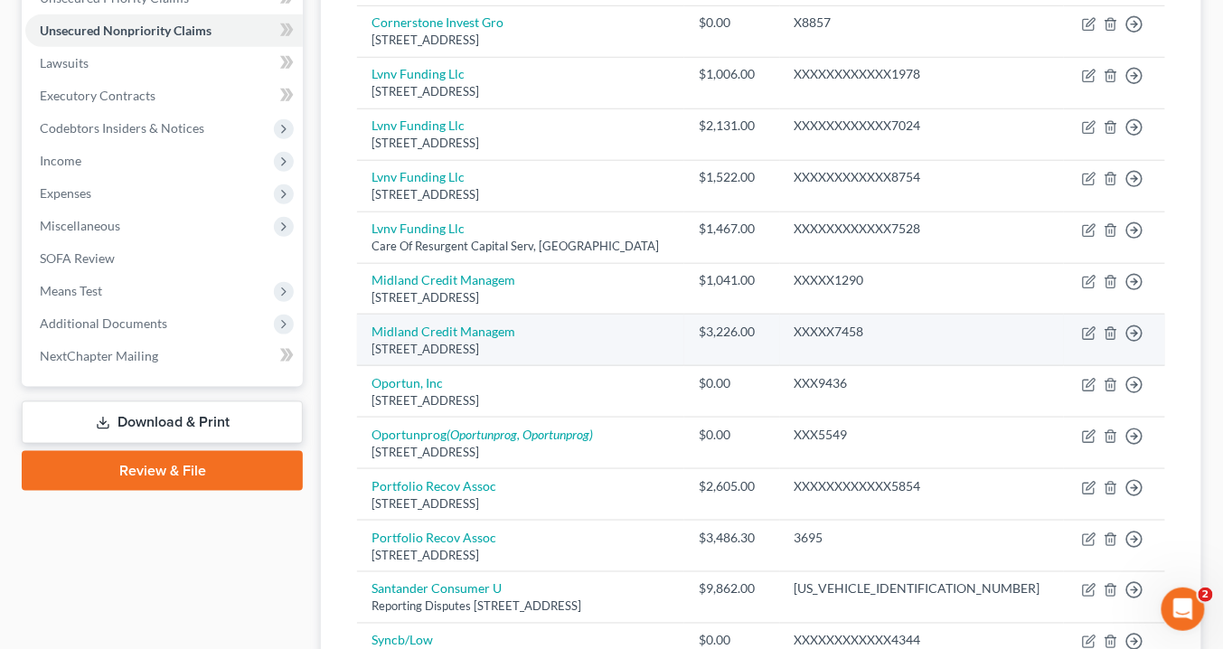
scroll to position [72, 0]
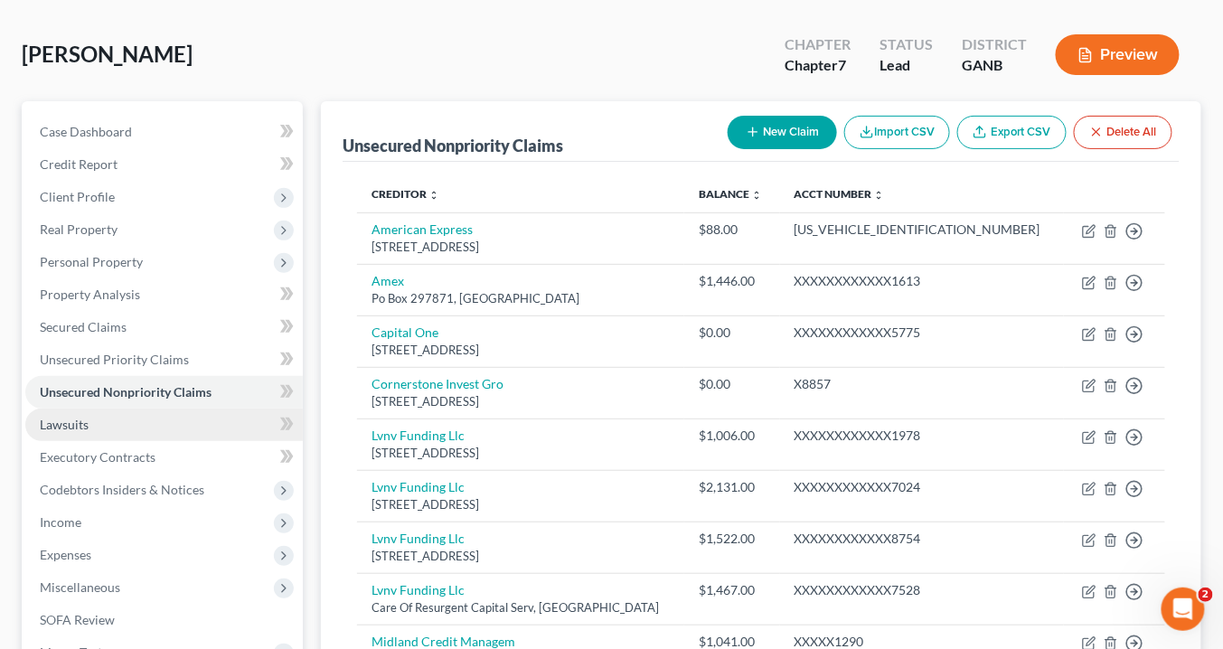
click at [82, 427] on span "Lawsuits" at bounding box center [64, 424] width 49 height 15
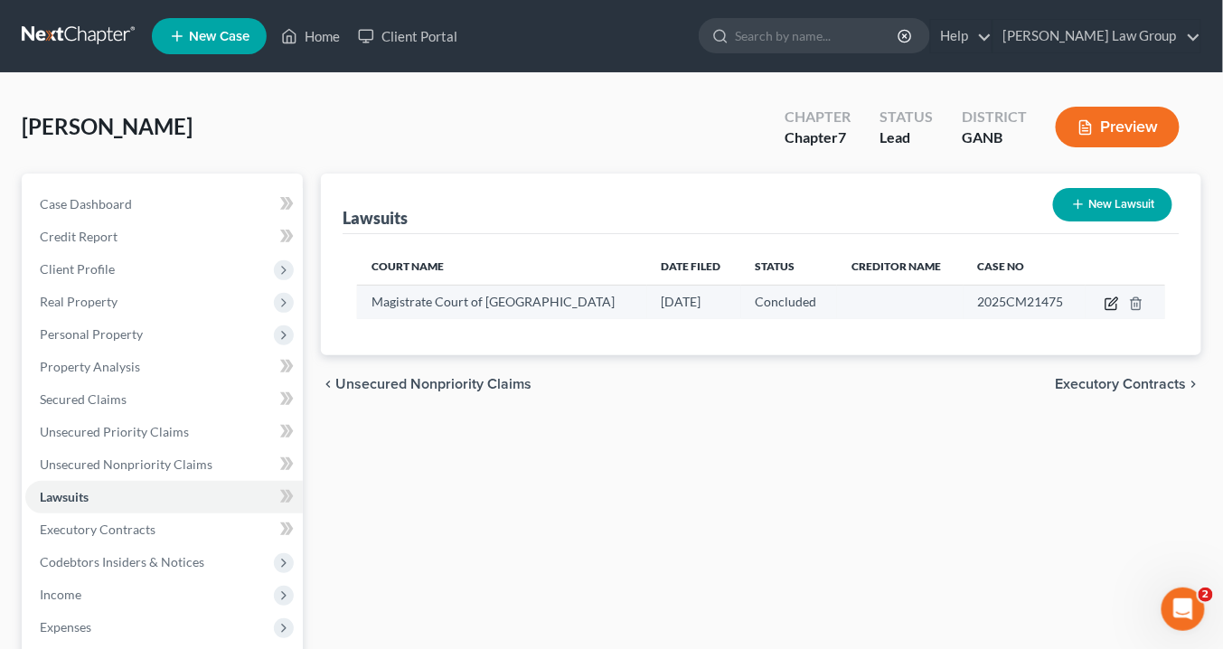
click at [1111, 302] on icon "button" at bounding box center [1111, 303] width 14 height 14
select select "10"
select select "2"
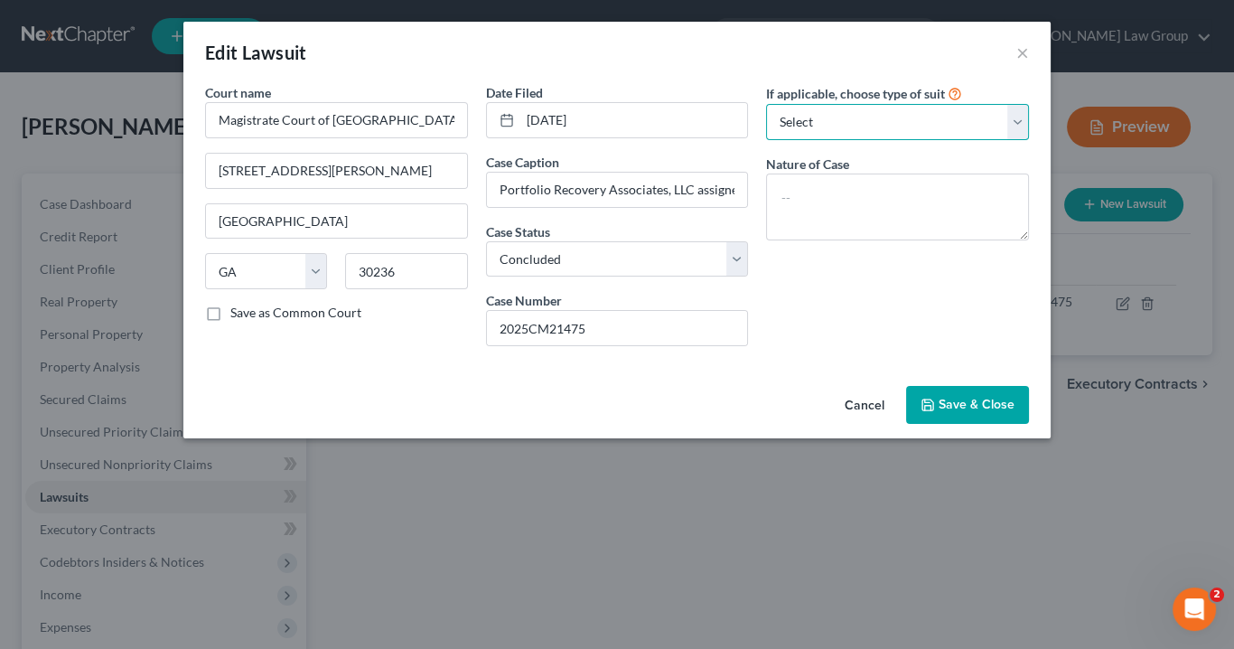
click at [1022, 127] on select "Select Repossession Garnishment Foreclosure Attached, Seized, Or Levied Other" at bounding box center [897, 122] width 263 height 36
select select "4"
click at [766, 104] on select "Select Repossession Garnishment Foreclosure Attached, Seized, Or Levied Other" at bounding box center [897, 122] width 263 height 36
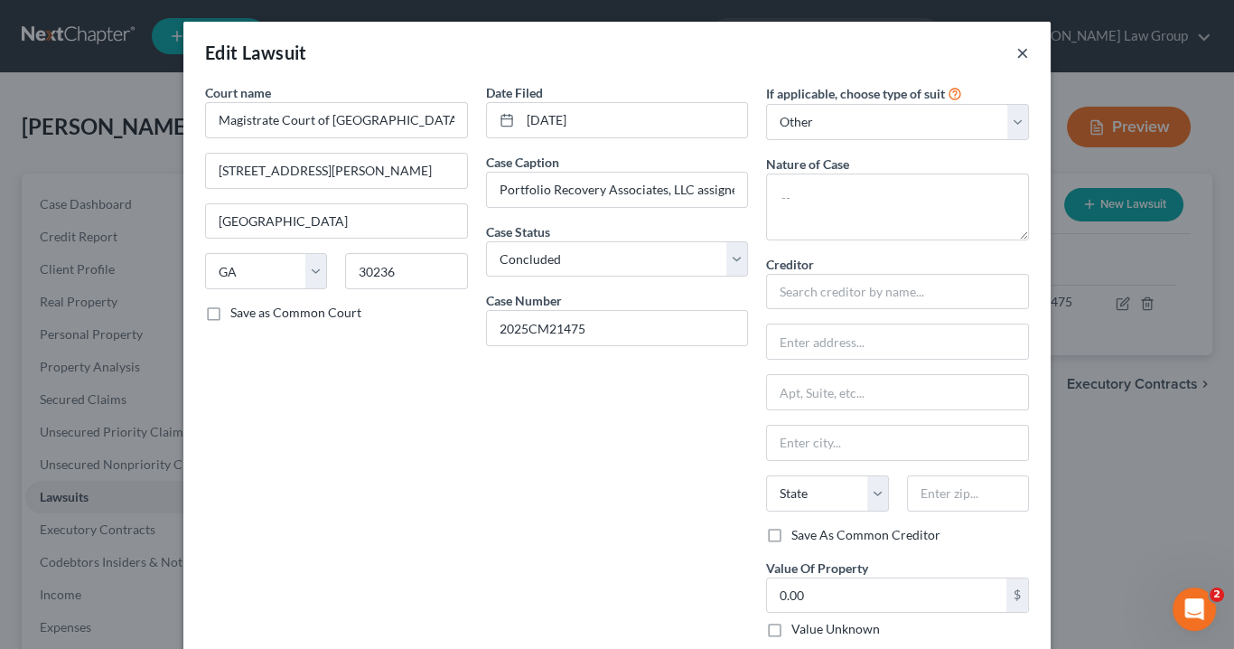
click at [1020, 51] on button "×" at bounding box center [1023, 53] width 13 height 22
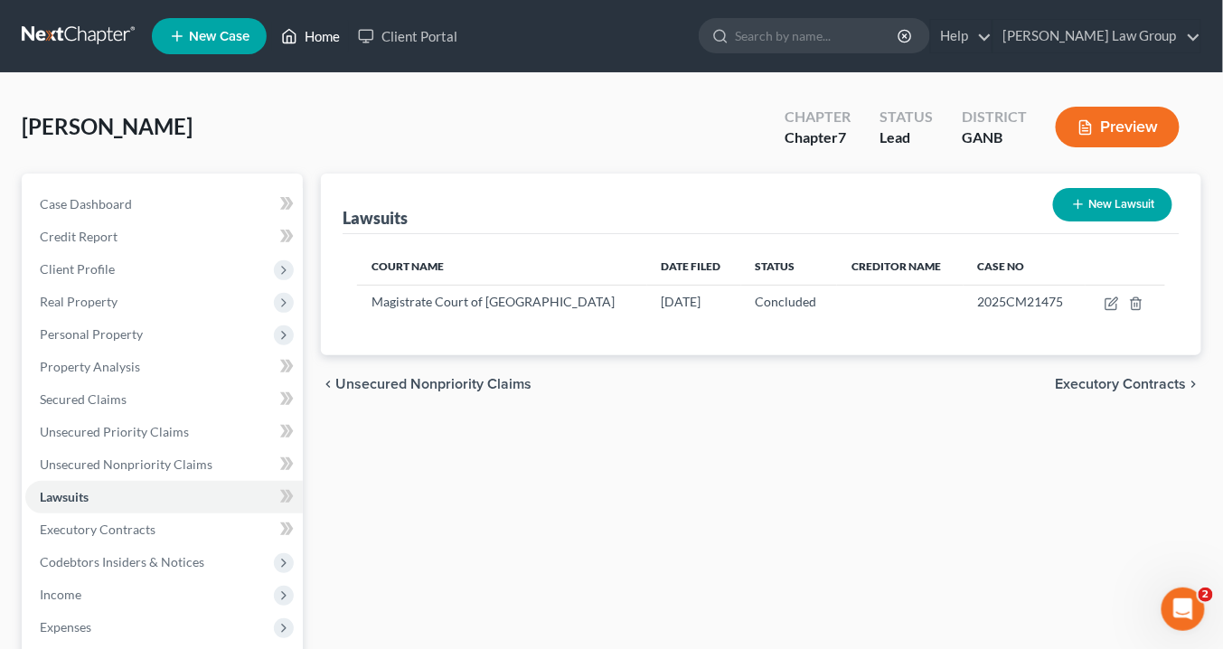
click at [309, 35] on link "Home" at bounding box center [310, 36] width 77 height 33
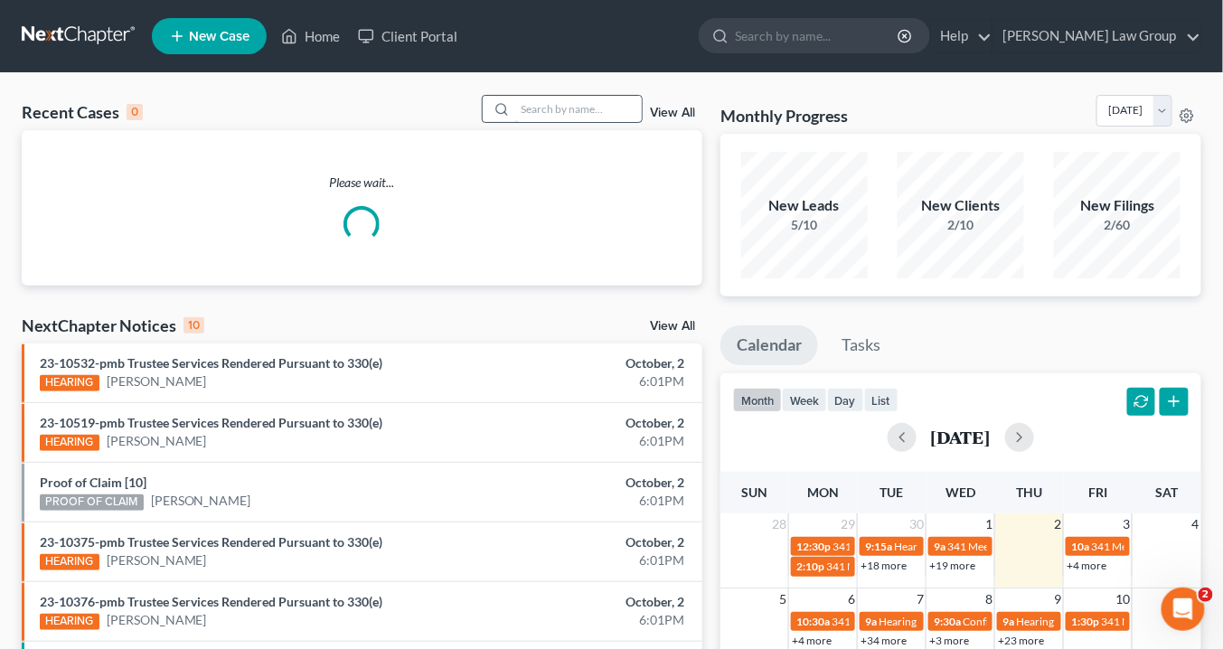
click at [621, 118] on input "search" at bounding box center [578, 109] width 127 height 26
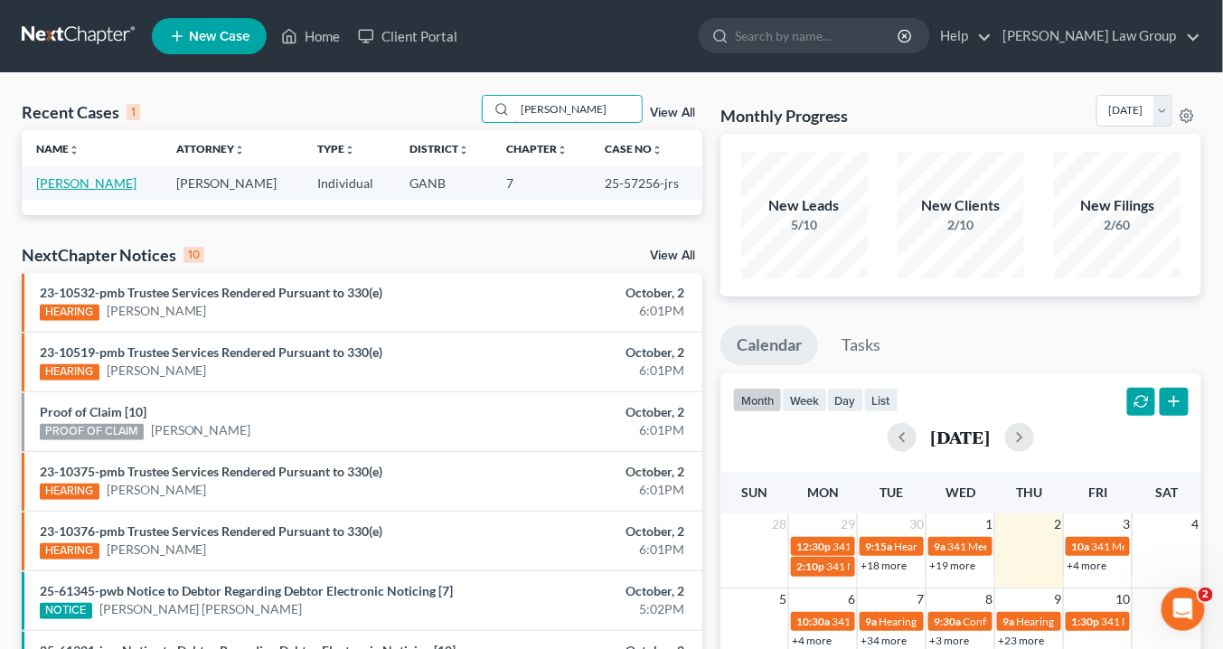
type input "moss"
click at [61, 175] on link "Moss, Malcom" at bounding box center [86, 182] width 100 height 15
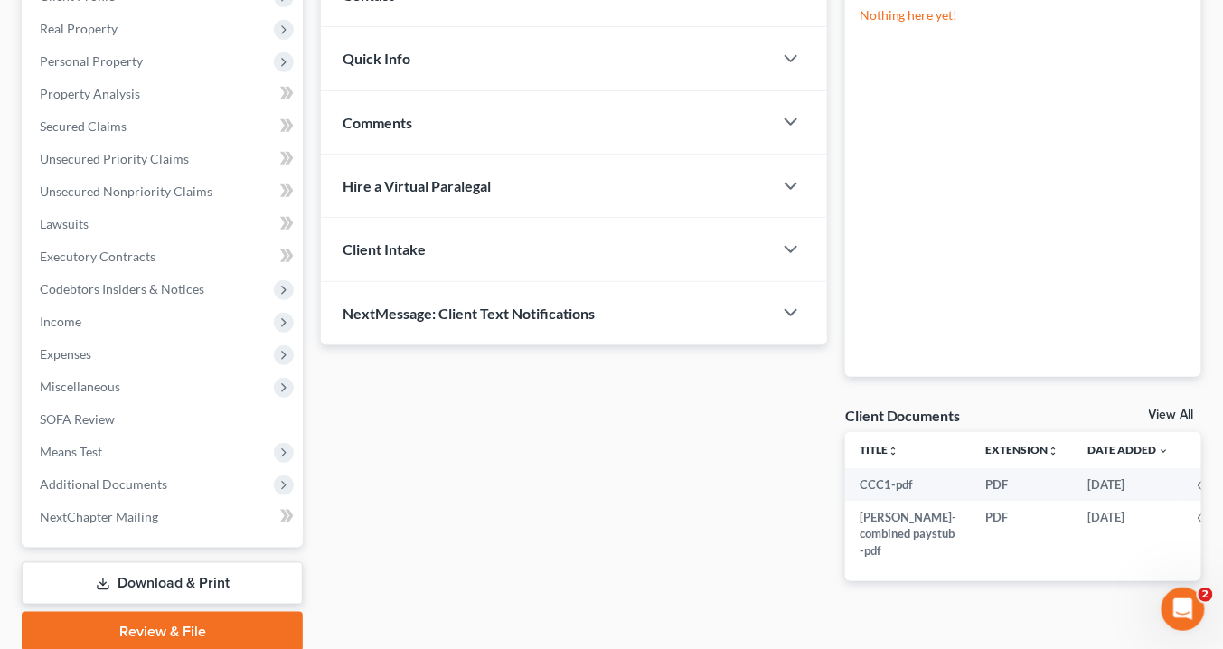
scroll to position [289, 0]
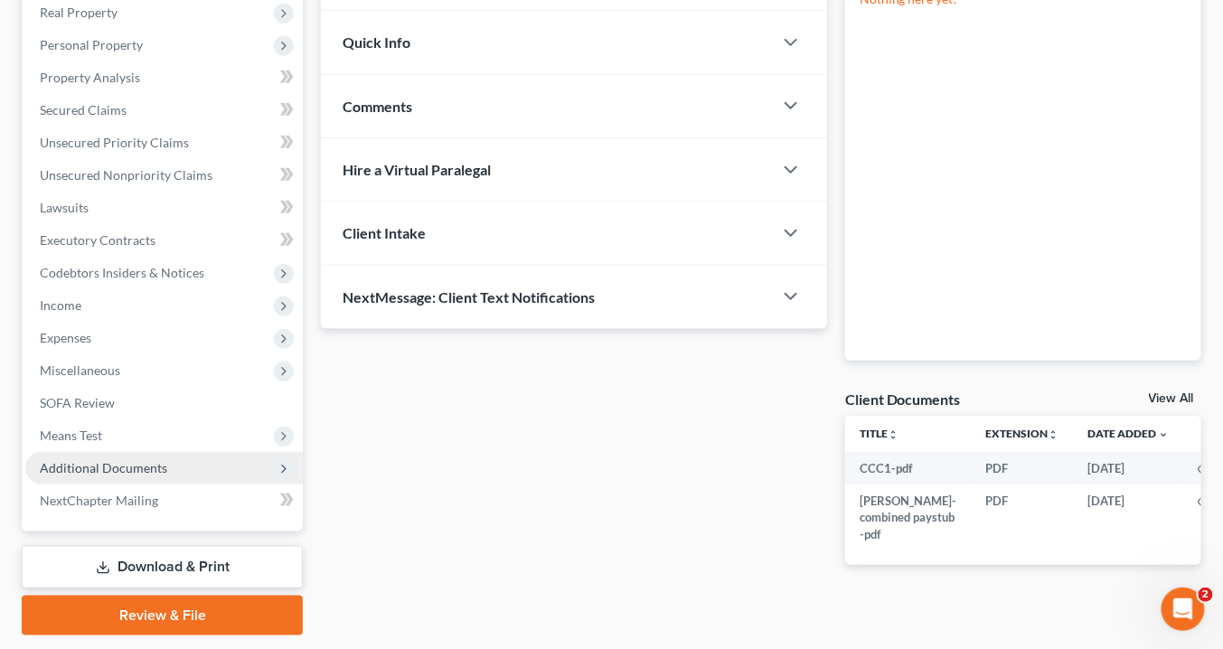
click at [113, 470] on span "Additional Documents" at bounding box center [103, 467] width 127 height 15
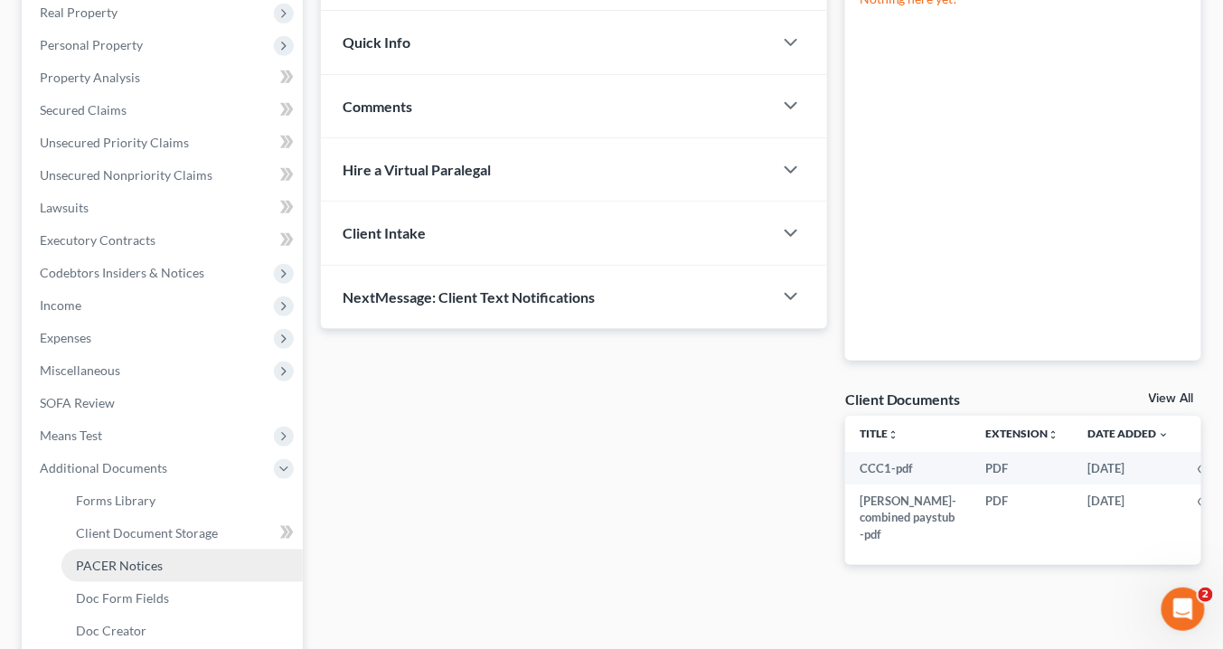
click at [147, 559] on span "PACER Notices" at bounding box center [119, 565] width 87 height 15
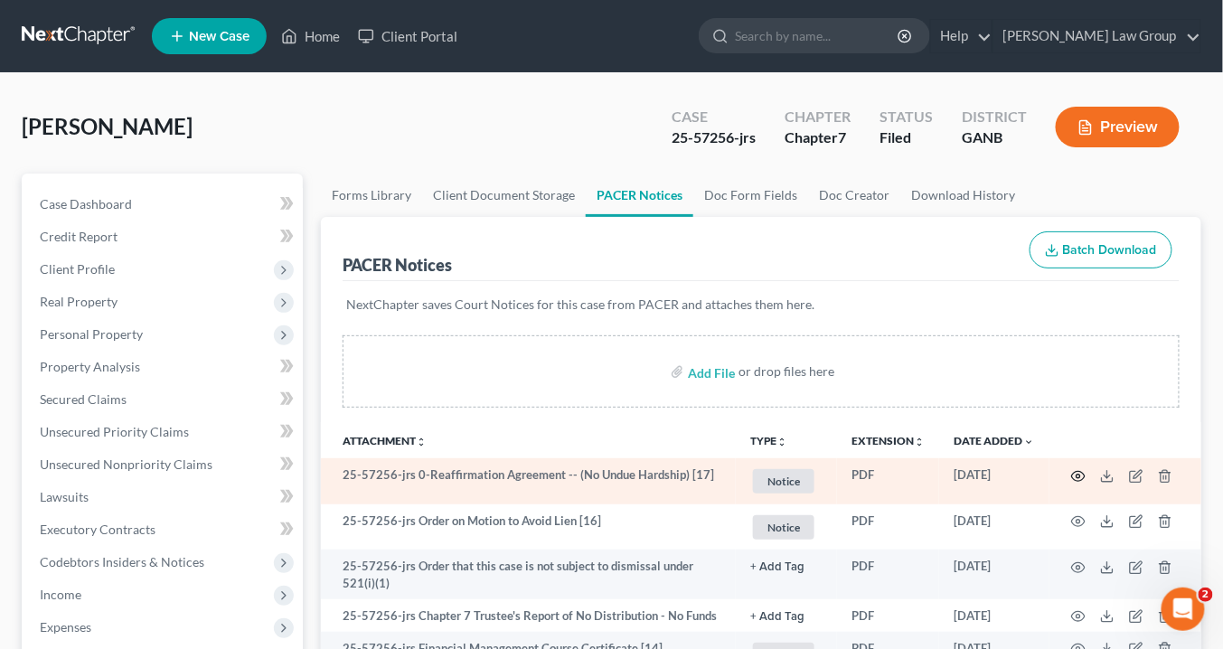
click at [1079, 474] on circle "button" at bounding box center [1078, 476] width 4 height 4
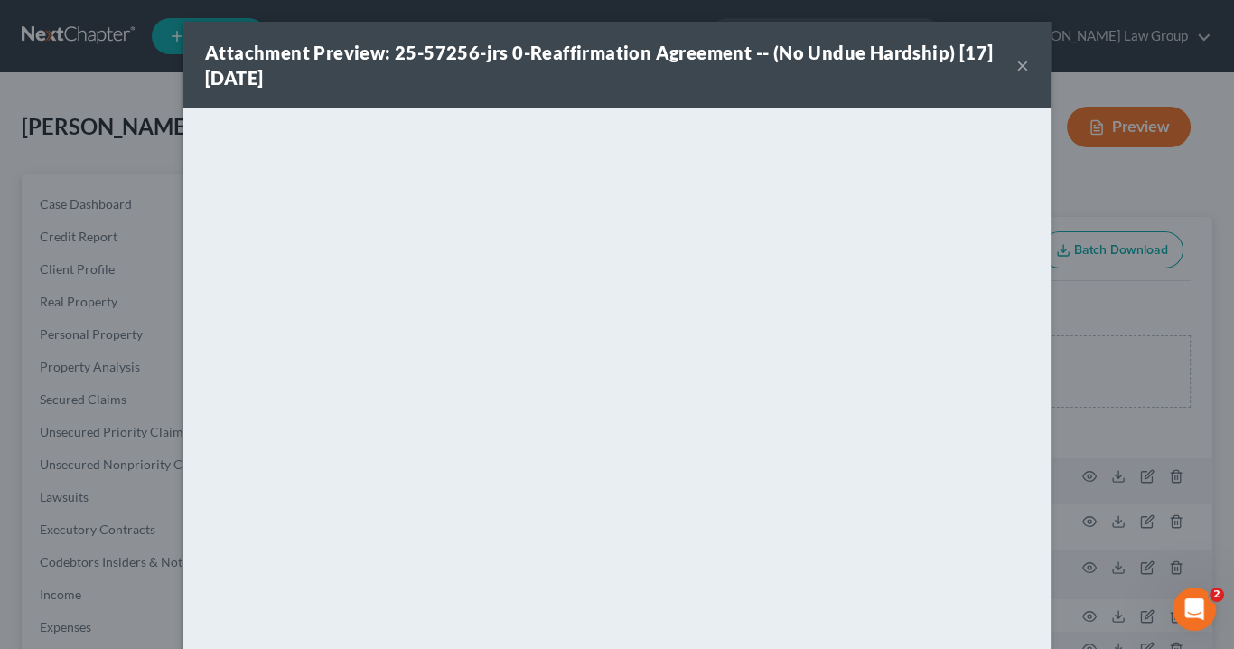
click at [1018, 65] on button "×" at bounding box center [1023, 65] width 13 height 22
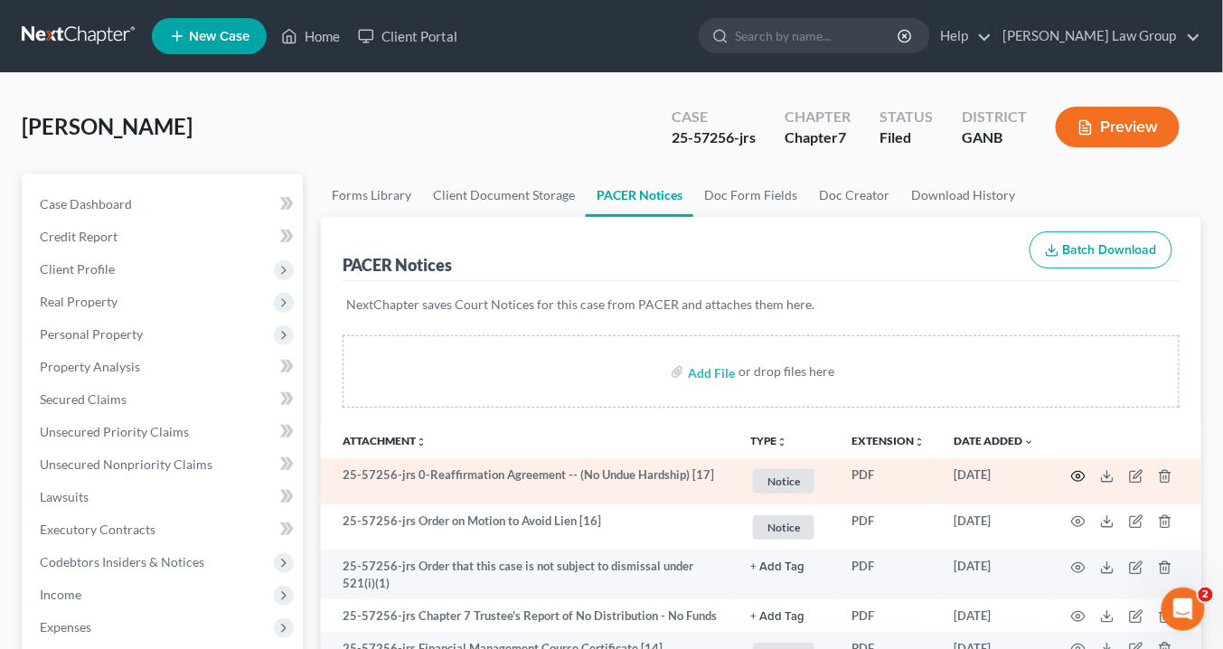
click at [1079, 474] on circle "button" at bounding box center [1078, 476] width 4 height 4
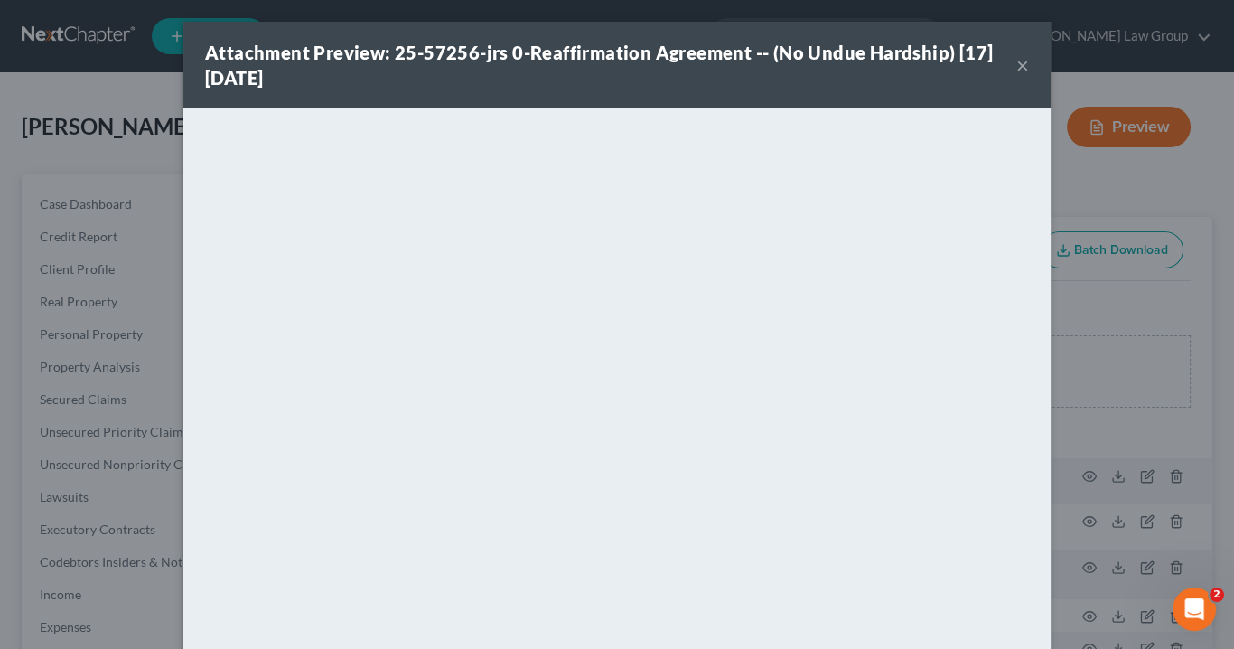
click at [1017, 69] on button "×" at bounding box center [1023, 65] width 13 height 22
